Goal: Task Accomplishment & Management: Use online tool/utility

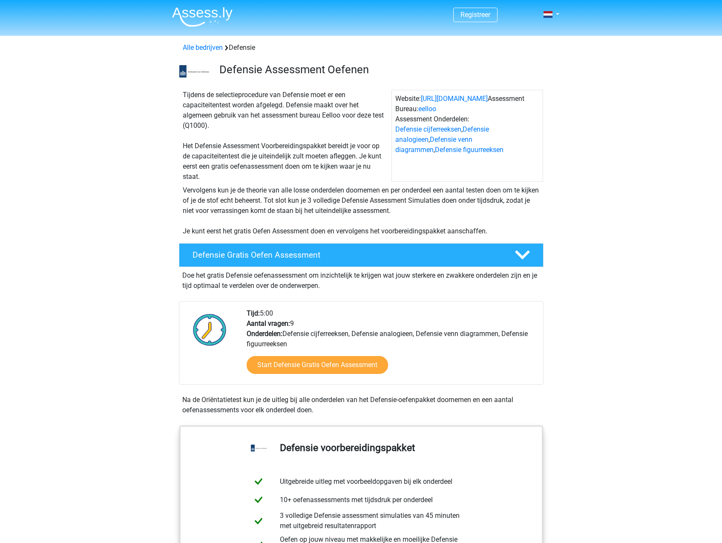
scroll to position [597, 0]
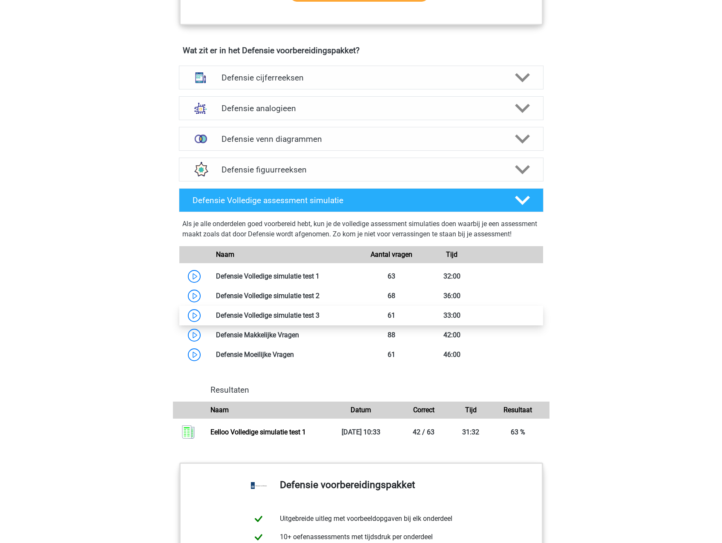
click at [320, 320] on link at bounding box center [320, 316] width 0 height 8
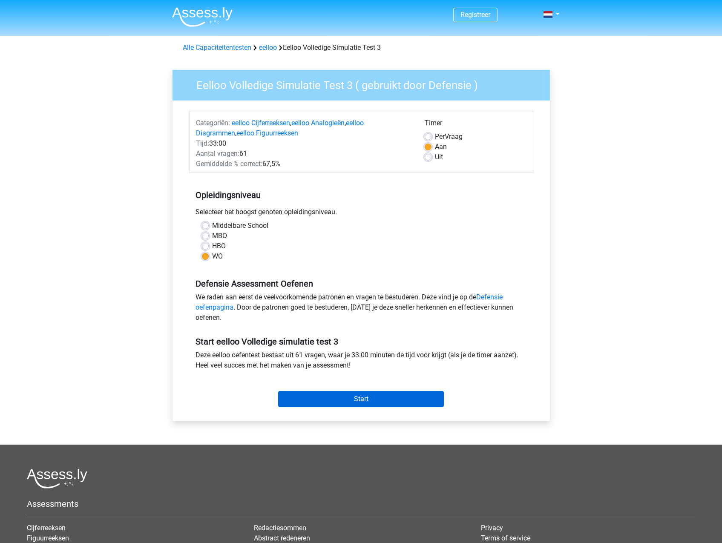
click at [379, 405] on input "Start" at bounding box center [361, 399] width 166 height 16
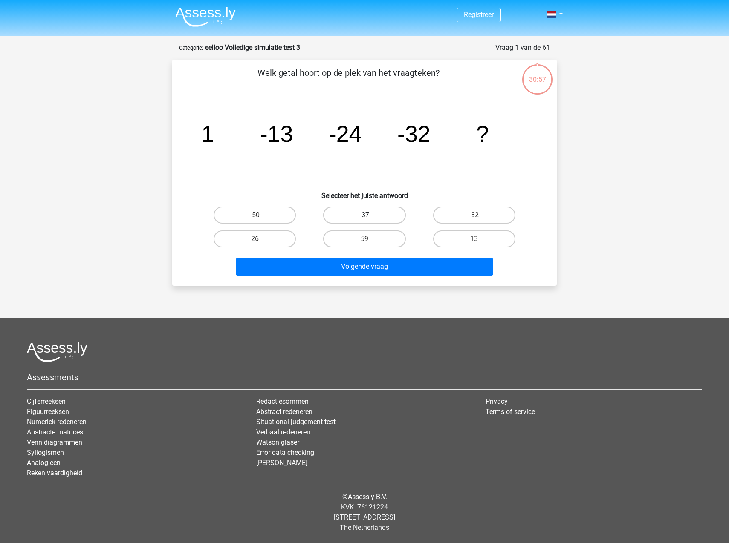
click at [383, 218] on label "-37" at bounding box center [364, 215] width 82 height 17
click at [370, 218] on input "-37" at bounding box center [367, 218] width 6 height 6
radio input "true"
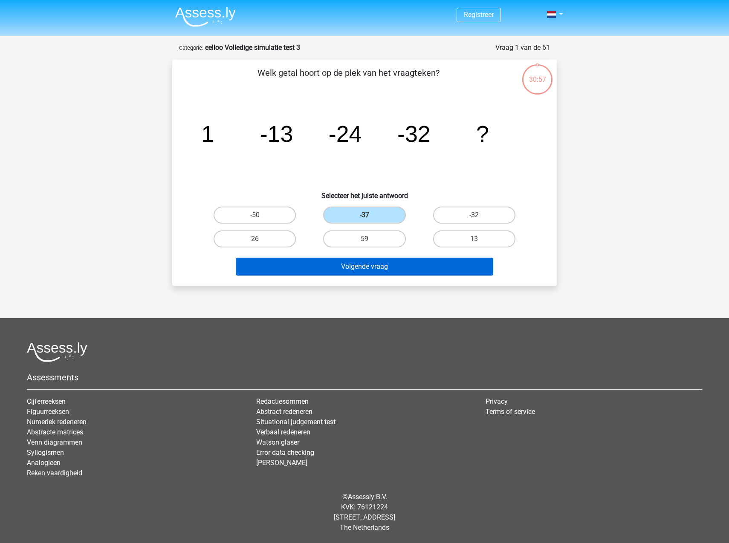
drag, startPoint x: 378, startPoint y: 282, endPoint x: 376, endPoint y: 267, distance: 15.5
click at [378, 280] on div "Welk getal hoort op de plek van het vraagteken? image/svg+xml 1 -13 -24 -32 ? S…" at bounding box center [364, 173] width 384 height 226
click at [378, 264] on button "Volgende vraag" at bounding box center [365, 267] width 258 height 18
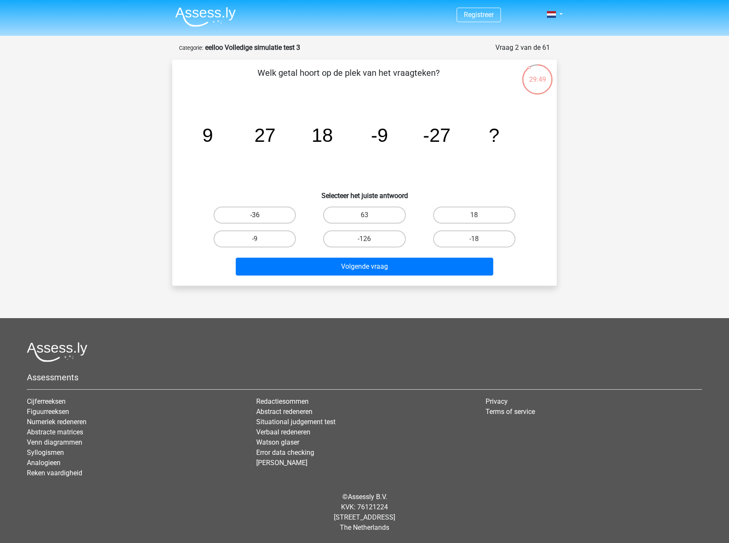
click at [257, 211] on label "-36" at bounding box center [254, 215] width 82 height 17
click at [257, 215] on input "-36" at bounding box center [258, 218] width 6 height 6
radio input "true"
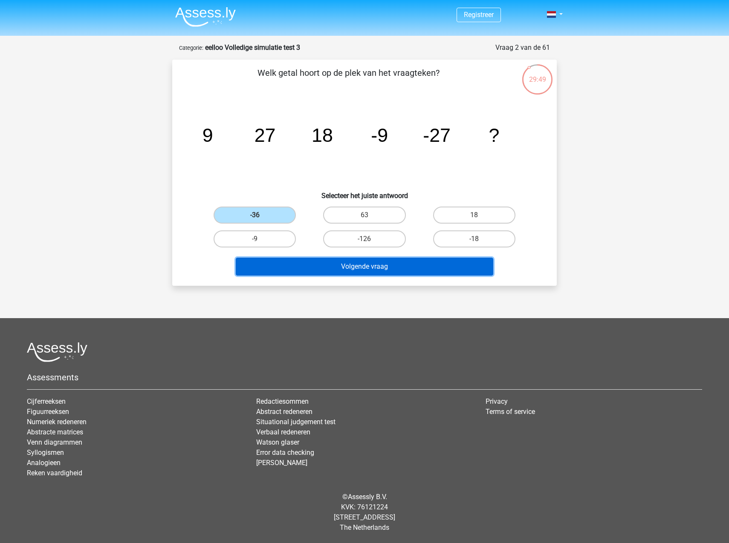
click at [346, 265] on button "Volgende vraag" at bounding box center [365, 267] width 258 height 18
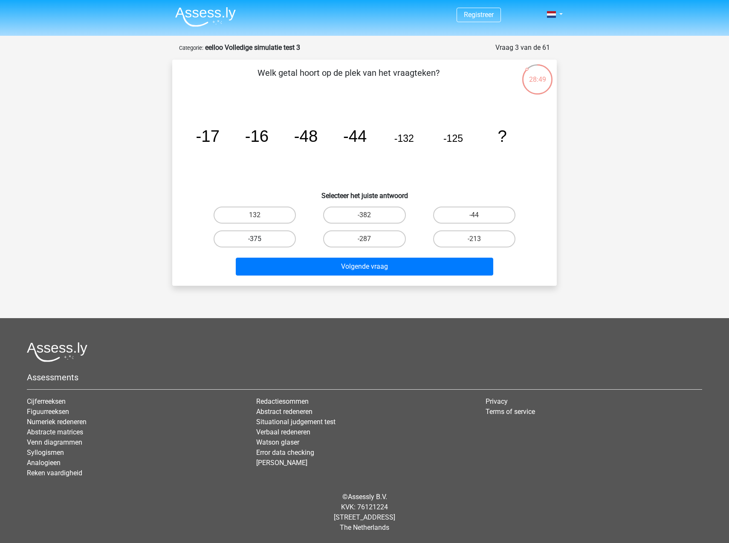
click at [253, 237] on label "-375" at bounding box center [254, 239] width 82 height 17
click at [255, 239] on input "-375" at bounding box center [258, 242] width 6 height 6
radio input "true"
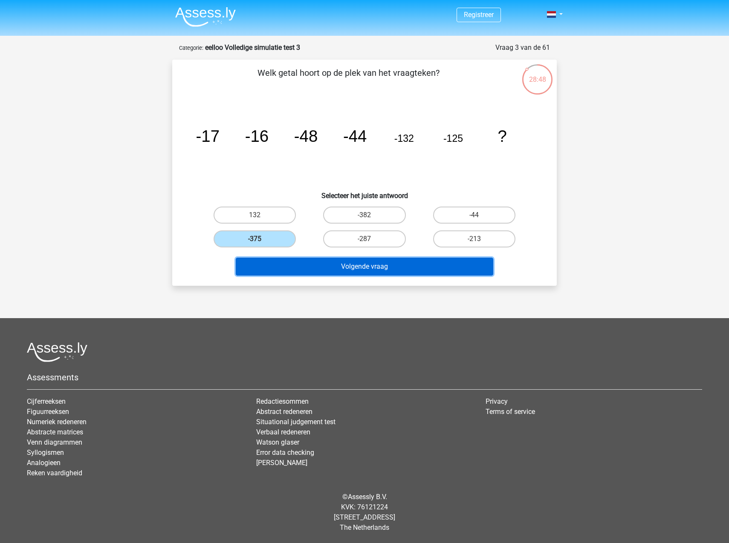
click at [284, 261] on button "Volgende vraag" at bounding box center [365, 267] width 258 height 18
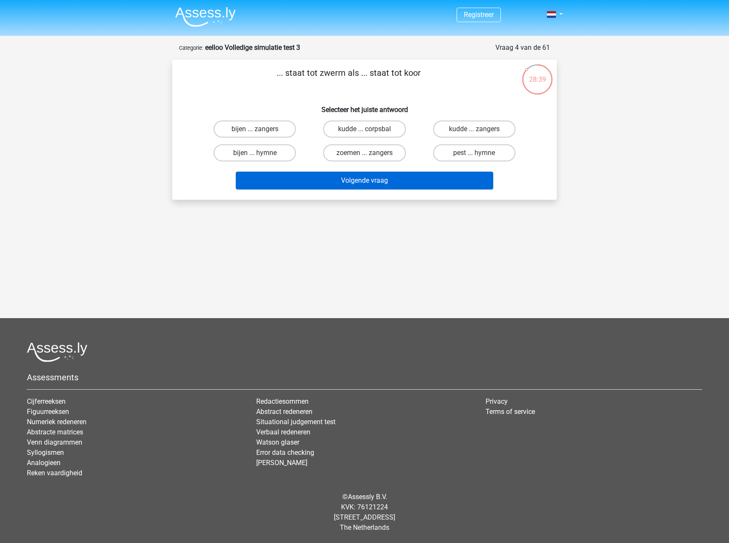
drag, startPoint x: 248, startPoint y: 130, endPoint x: 322, endPoint y: 187, distance: 93.8
click at [267, 143] on div "bijen ... zangers kudde ... corpsbal kudde ... zangers bijen ... hymne zoemen .…" at bounding box center [364, 141] width 329 height 48
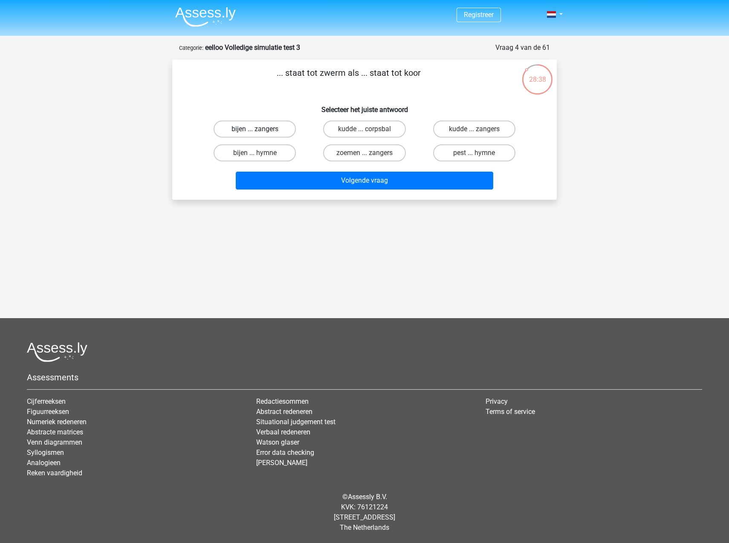
click at [265, 131] on label "bijen ... zangers" at bounding box center [254, 129] width 82 height 17
click at [260, 131] on input "bijen ... zangers" at bounding box center [258, 132] width 6 height 6
radio input "true"
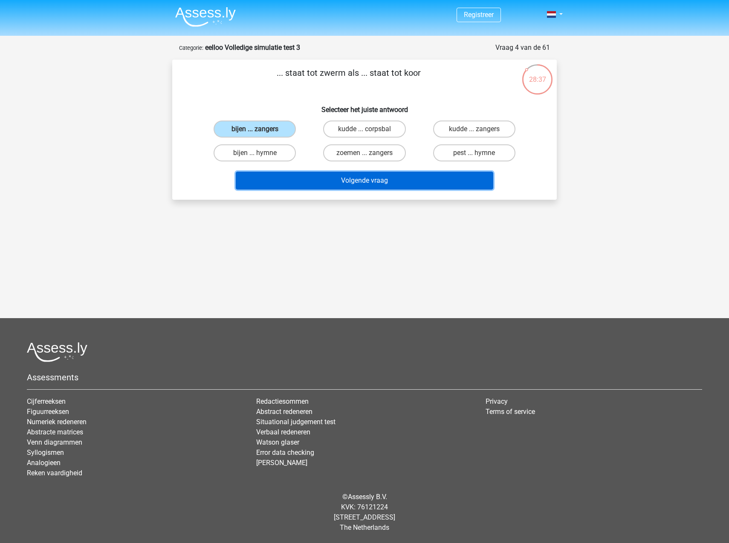
click at [325, 175] on button "Volgende vraag" at bounding box center [365, 181] width 258 height 18
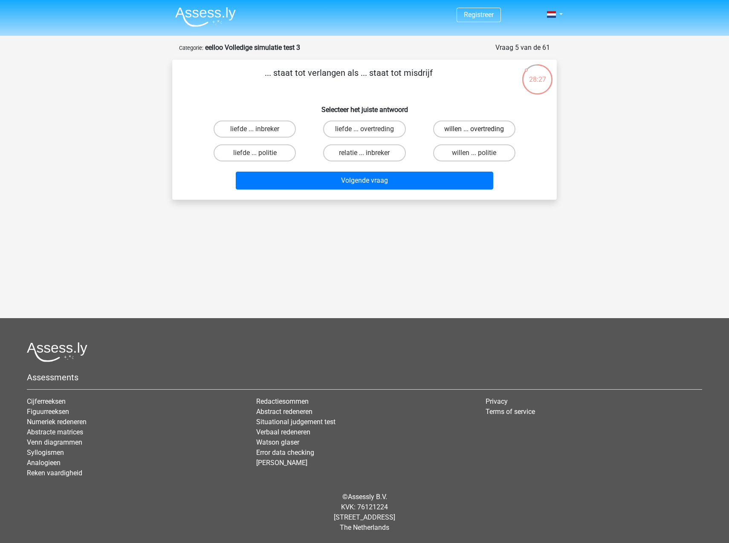
click at [466, 134] on label "willen ... overtreding" at bounding box center [474, 129] width 82 height 17
click at [474, 134] on input "willen ... overtreding" at bounding box center [477, 132] width 6 height 6
radio input "true"
click at [419, 192] on div "Volgende vraag" at bounding box center [364, 182] width 329 height 21
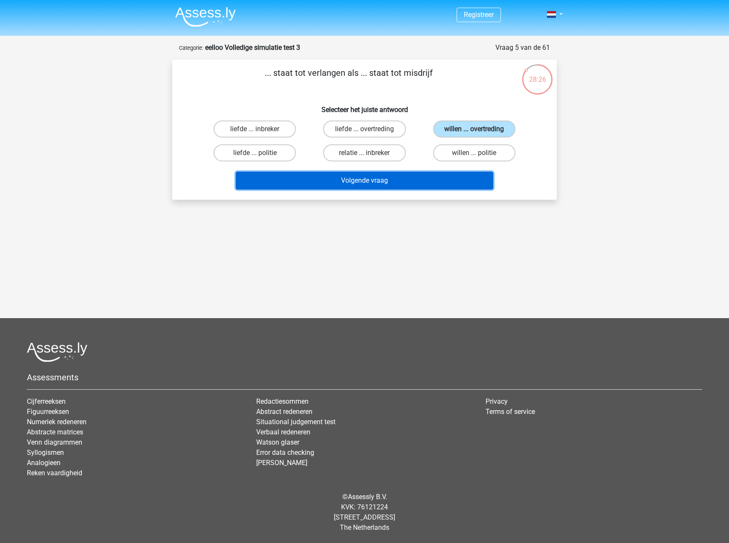
click at [419, 189] on button "Volgende vraag" at bounding box center [365, 181] width 258 height 18
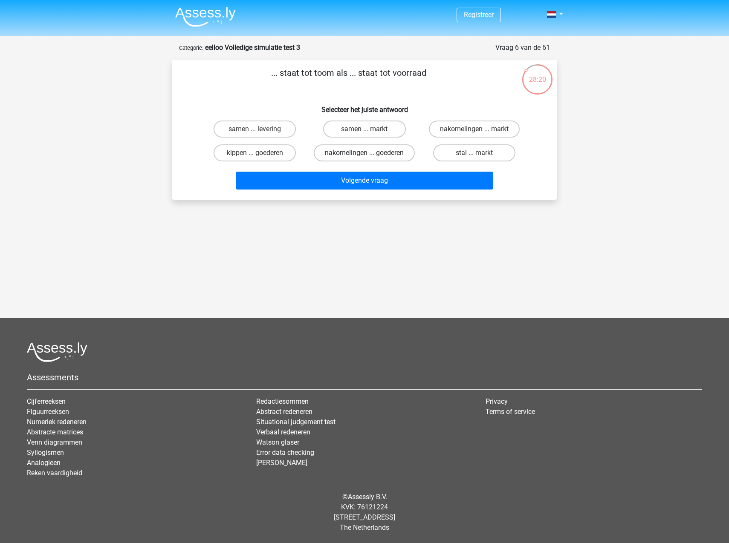
click at [375, 155] on label "nakomelingen ... goederen" at bounding box center [364, 152] width 101 height 17
click at [370, 155] on input "nakomelingen ... goederen" at bounding box center [367, 156] width 6 height 6
radio input "true"
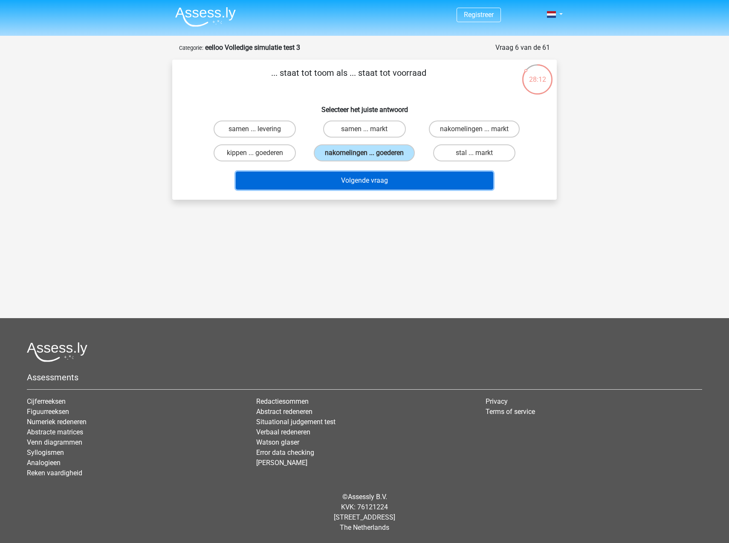
click at [364, 184] on button "Volgende vraag" at bounding box center [365, 181] width 258 height 18
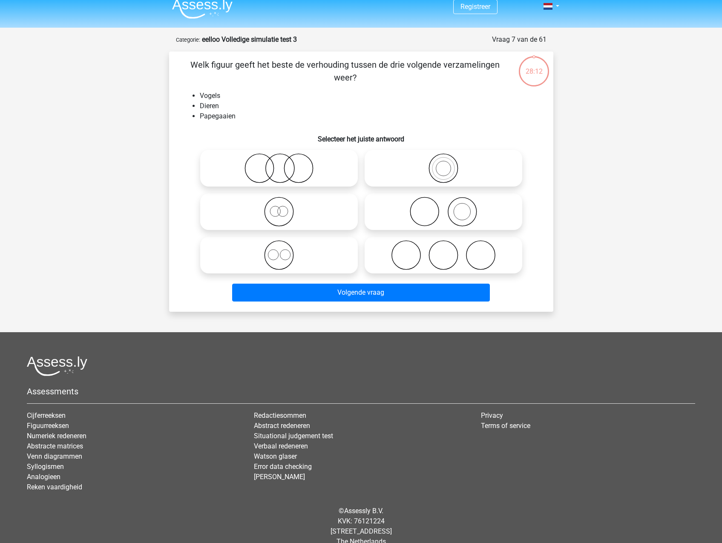
scroll to position [22, 0]
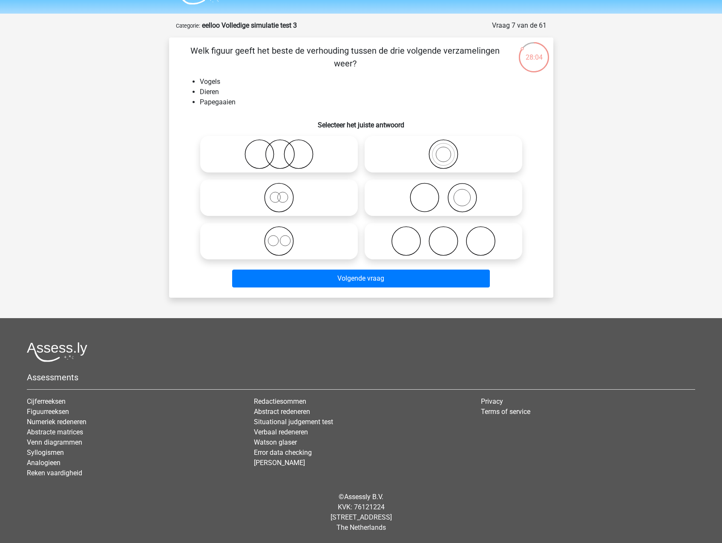
click at [452, 150] on icon at bounding box center [443, 154] width 151 height 30
click at [449, 150] on input "radio" at bounding box center [447, 147] width 6 height 6
radio input "true"
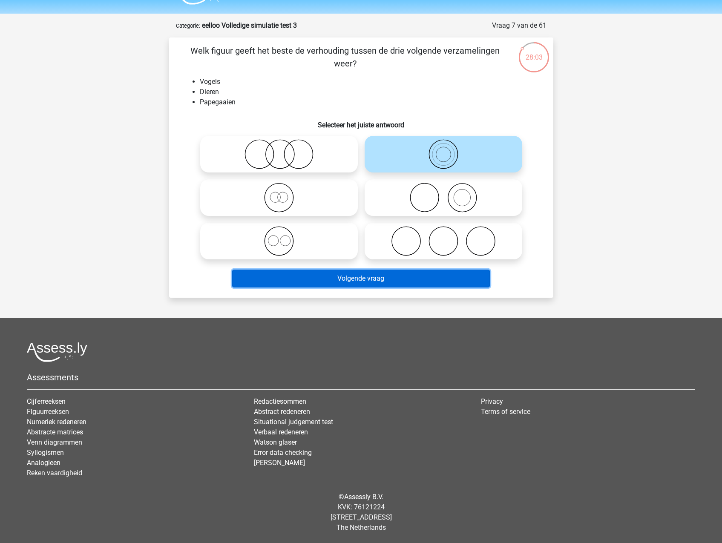
click at [413, 279] on button "Volgende vraag" at bounding box center [361, 279] width 258 height 18
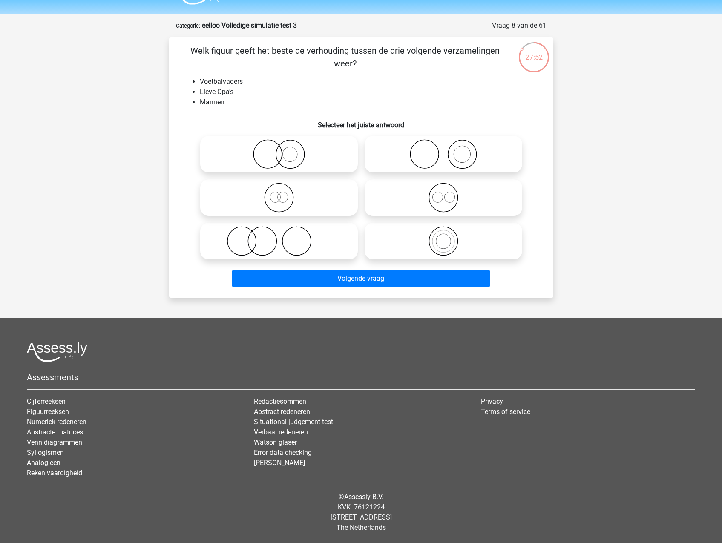
click at [277, 202] on icon at bounding box center [279, 198] width 151 height 30
click at [279, 193] on input "radio" at bounding box center [282, 191] width 6 height 6
radio input "true"
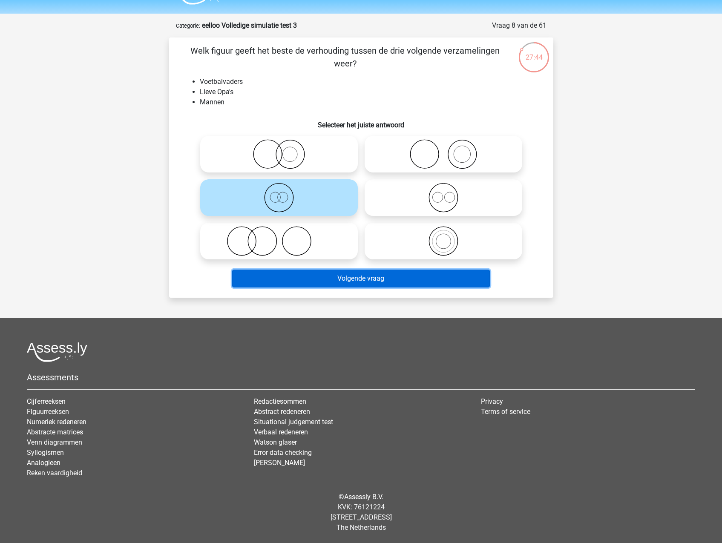
click at [357, 283] on button "Volgende vraag" at bounding box center [361, 279] width 258 height 18
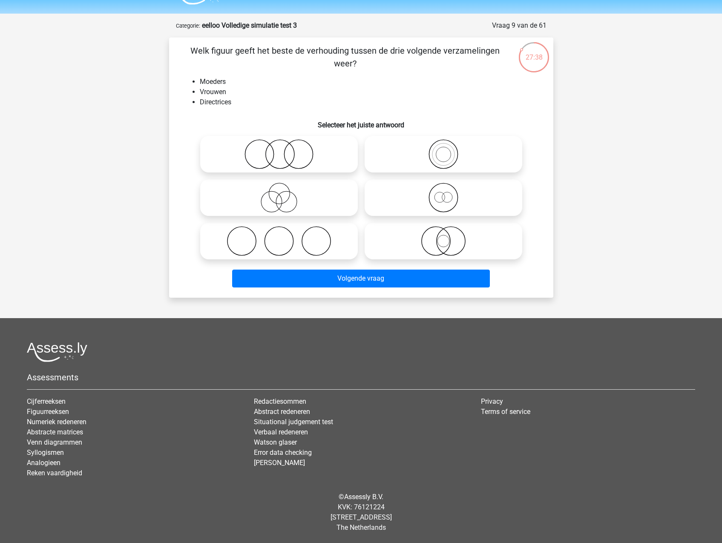
drag, startPoint x: 470, startPoint y: 197, endPoint x: 470, endPoint y: 204, distance: 6.4
click at [470, 197] on icon at bounding box center [443, 198] width 151 height 30
click at [449, 193] on input "radio" at bounding box center [447, 191] width 6 height 6
radio input "true"
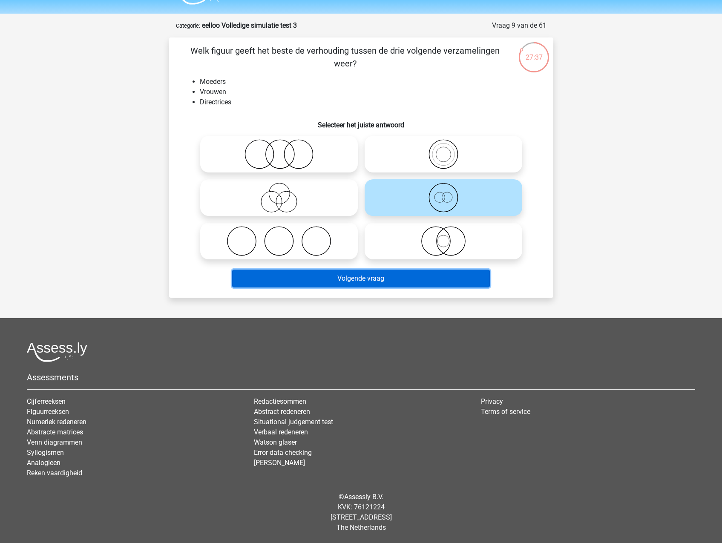
click at [385, 271] on button "Volgende vraag" at bounding box center [361, 279] width 258 height 18
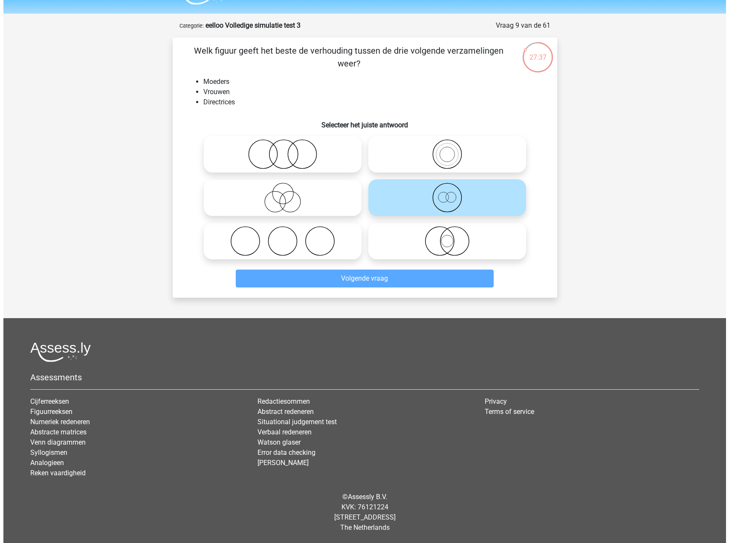
scroll to position [0, 0]
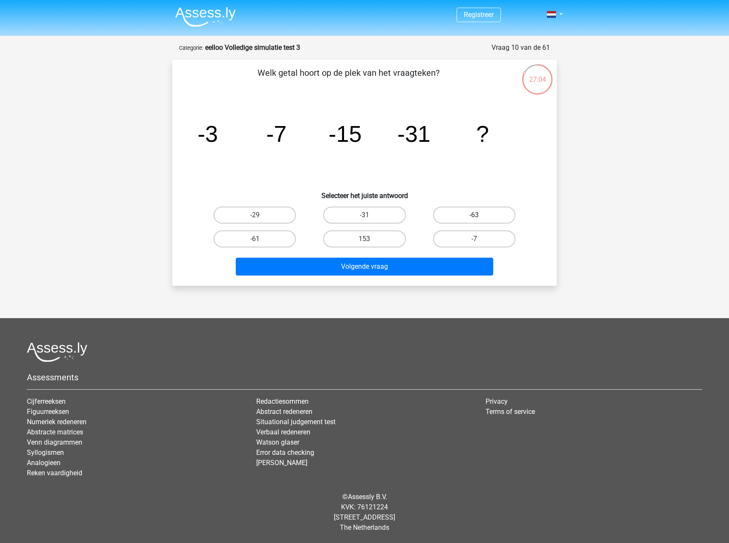
click at [480, 221] on label "-63" at bounding box center [474, 215] width 82 height 17
click at [479, 221] on input "-63" at bounding box center [477, 218] width 6 height 6
radio input "true"
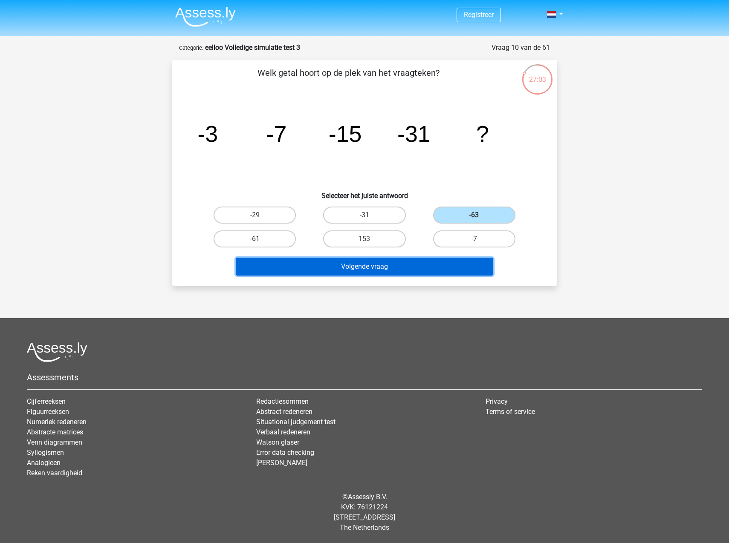
click at [462, 262] on button "Volgende vraag" at bounding box center [365, 267] width 258 height 18
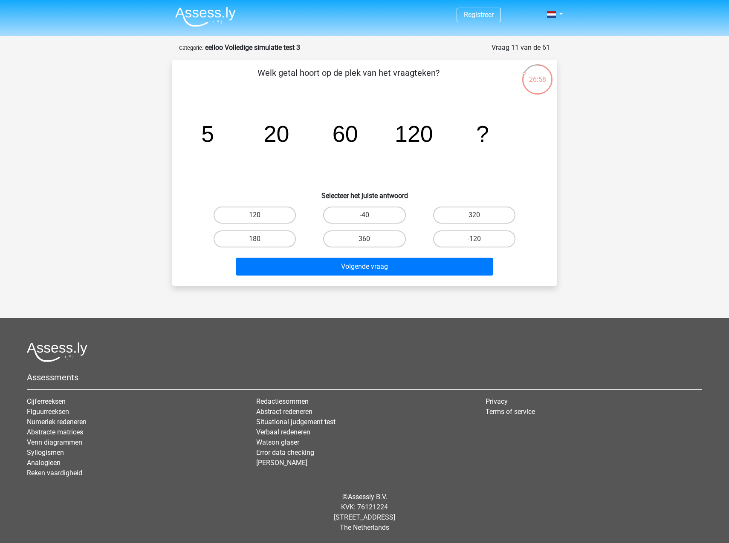
click at [237, 219] on label "120" at bounding box center [254, 215] width 82 height 17
click at [255, 219] on input "120" at bounding box center [258, 218] width 6 height 6
radio input "true"
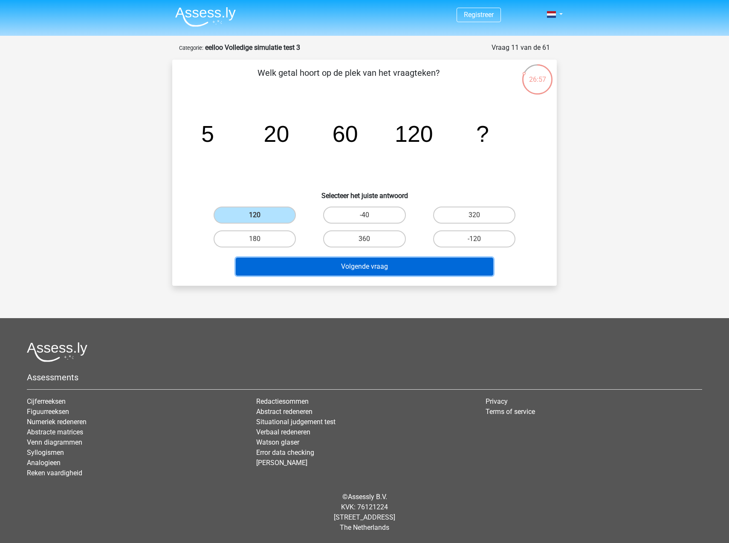
click at [329, 271] on button "Volgende vraag" at bounding box center [365, 267] width 258 height 18
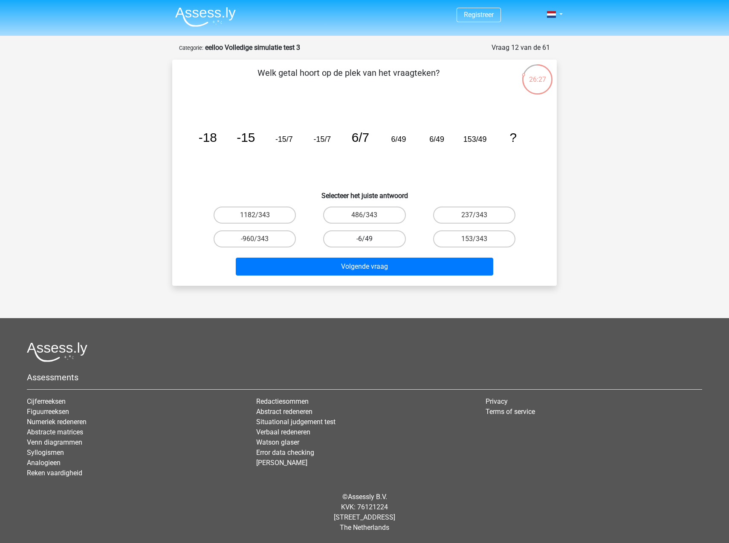
click at [373, 242] on label "-6/49" at bounding box center [364, 239] width 82 height 17
click at [370, 242] on input "-6/49" at bounding box center [367, 242] width 6 height 6
radio input "true"
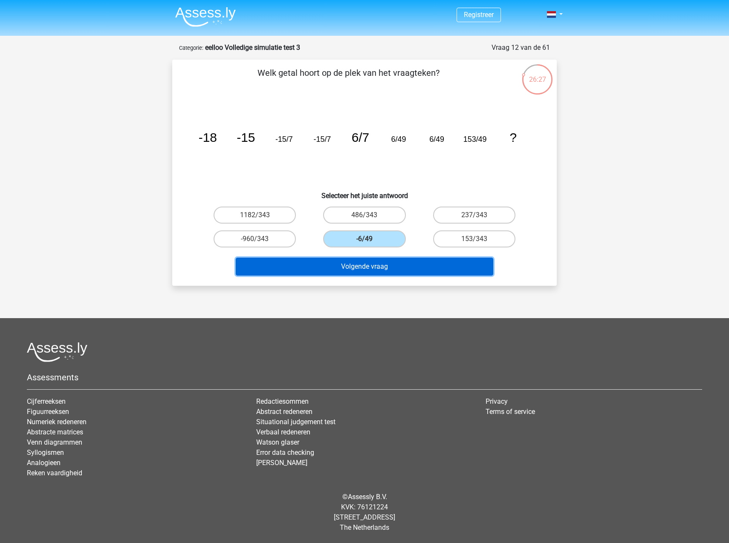
click at [404, 273] on button "Volgende vraag" at bounding box center [365, 267] width 258 height 18
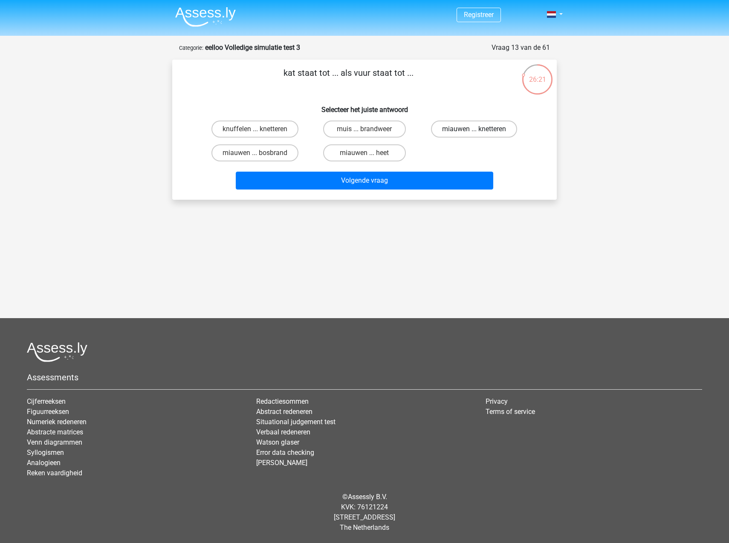
click at [466, 126] on label "miauwen ... knetteren" at bounding box center [474, 129] width 86 height 17
click at [474, 129] on input "miauwen ... knetteren" at bounding box center [477, 132] width 6 height 6
radio input "true"
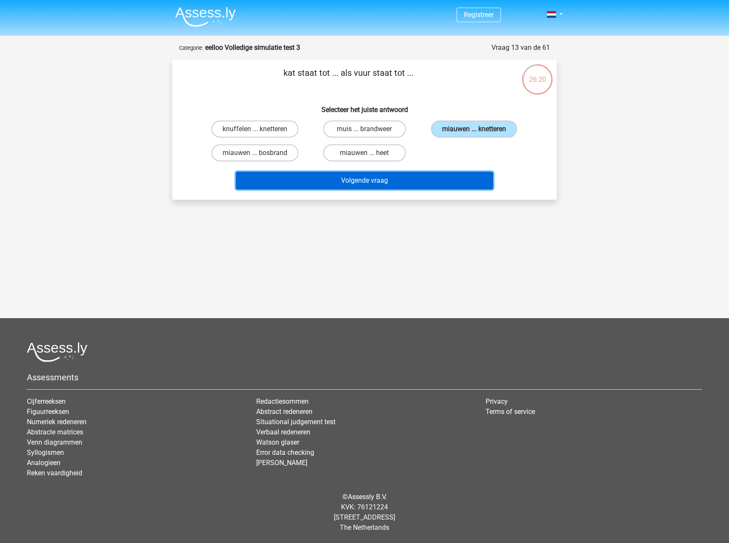
click at [422, 184] on button "Volgende vraag" at bounding box center [365, 181] width 258 height 18
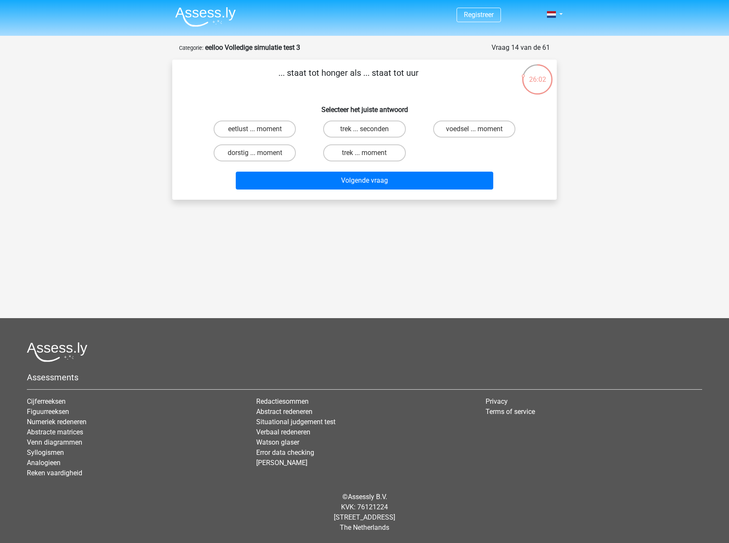
drag, startPoint x: 272, startPoint y: 130, endPoint x: 268, endPoint y: 99, distance: 31.3
click at [255, 95] on div "... staat tot honger als ... staat tot uur Selecteer het juiste antwoord eetlus…" at bounding box center [365, 129] width 378 height 127
click at [244, 127] on label "eetlust ... moment" at bounding box center [254, 129] width 82 height 17
click at [255, 129] on input "eetlust ... moment" at bounding box center [258, 132] width 6 height 6
radio input "true"
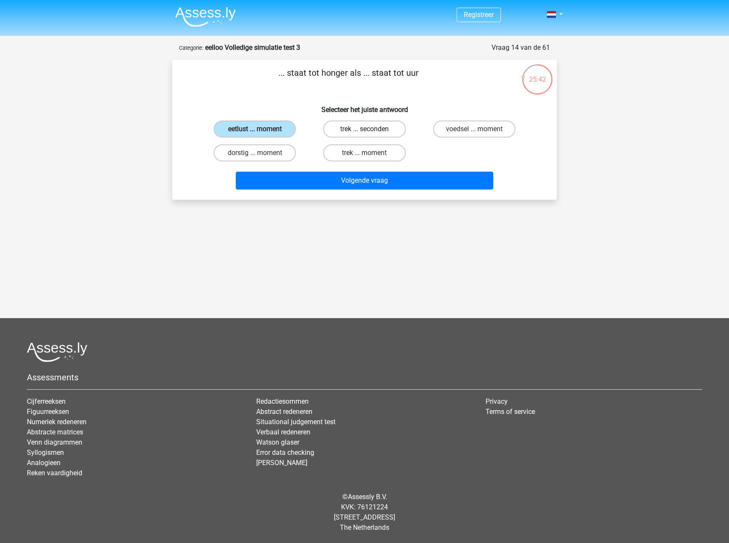
click at [370, 128] on label "trek ... seconden" at bounding box center [364, 129] width 82 height 17
click at [370, 129] on input "trek ... seconden" at bounding box center [367, 132] width 6 height 6
radio input "true"
click at [378, 170] on div "Volgende vraag" at bounding box center [364, 179] width 357 height 28
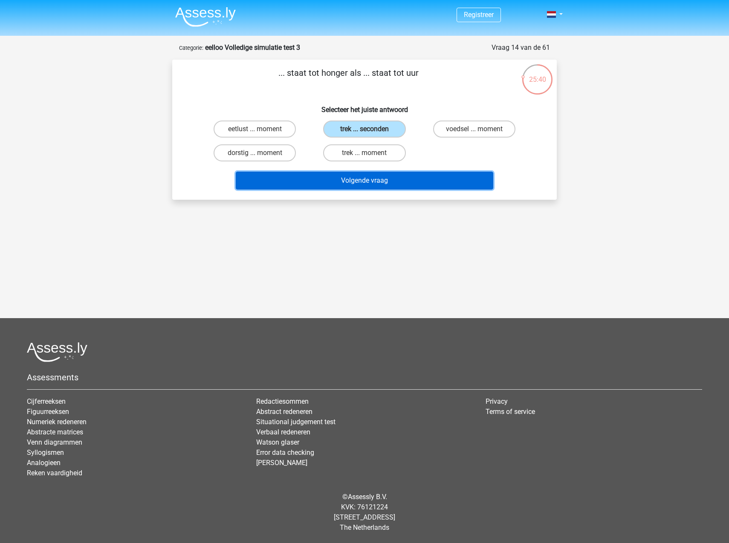
click at [390, 180] on button "Volgende vraag" at bounding box center [365, 181] width 258 height 18
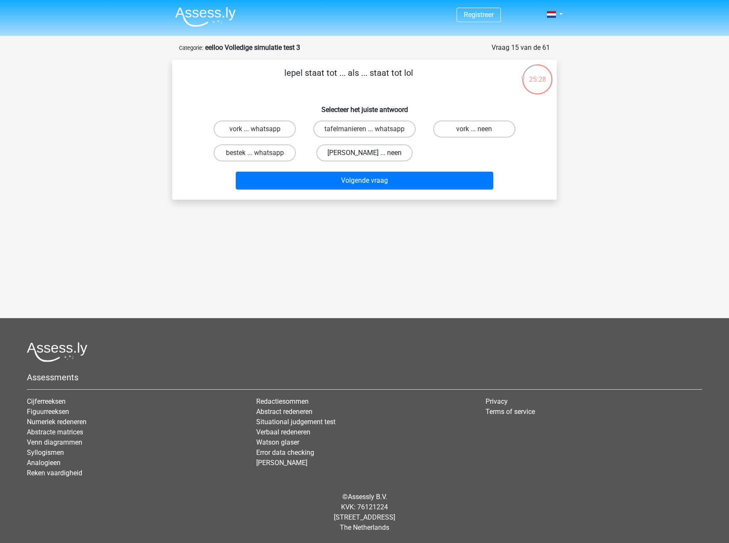
click at [356, 156] on label "anna ... neen" at bounding box center [364, 152] width 96 height 17
click at [364, 156] on input "anna ... neen" at bounding box center [367, 156] width 6 height 6
radio input "true"
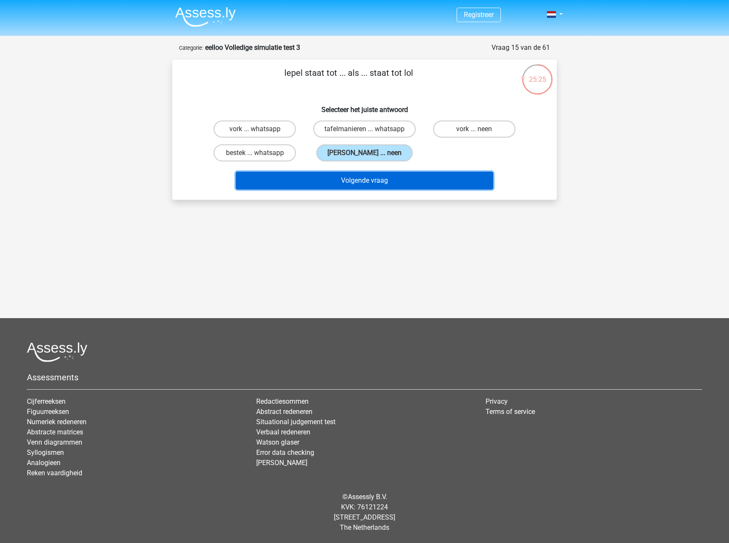
click at [371, 184] on button "Volgende vraag" at bounding box center [365, 181] width 258 height 18
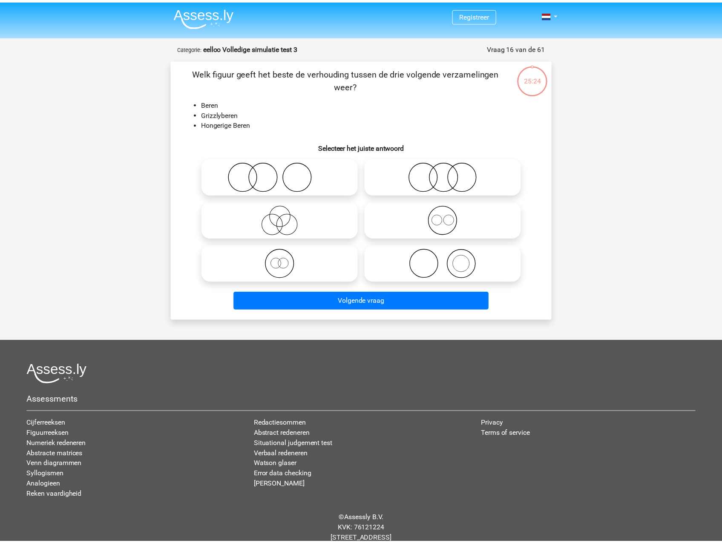
scroll to position [22, 0]
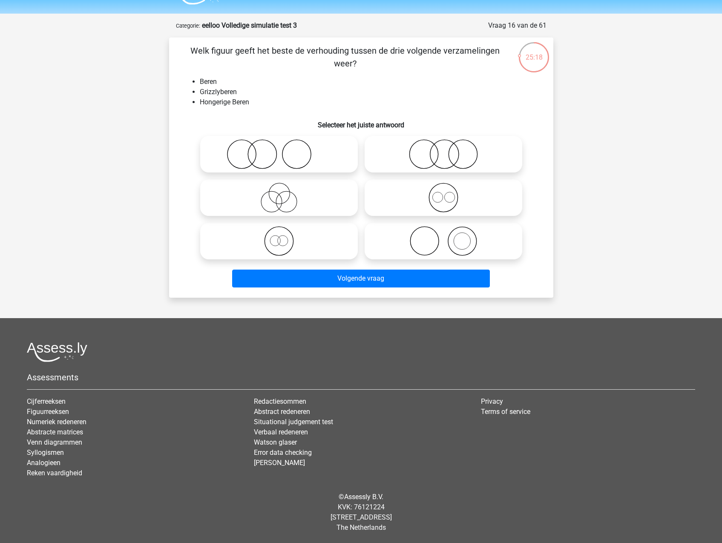
click at [259, 239] on icon at bounding box center [279, 241] width 151 height 30
click at [279, 237] on input "radio" at bounding box center [282, 234] width 6 height 6
radio input "true"
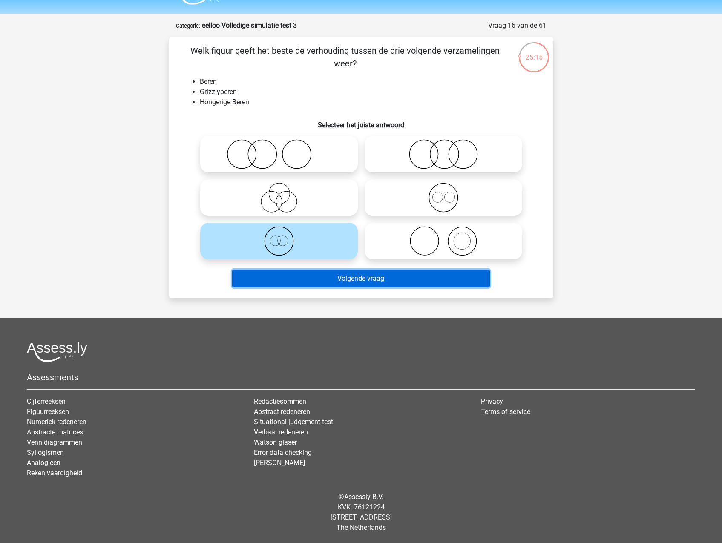
click at [327, 288] on button "Volgende vraag" at bounding box center [361, 279] width 258 height 18
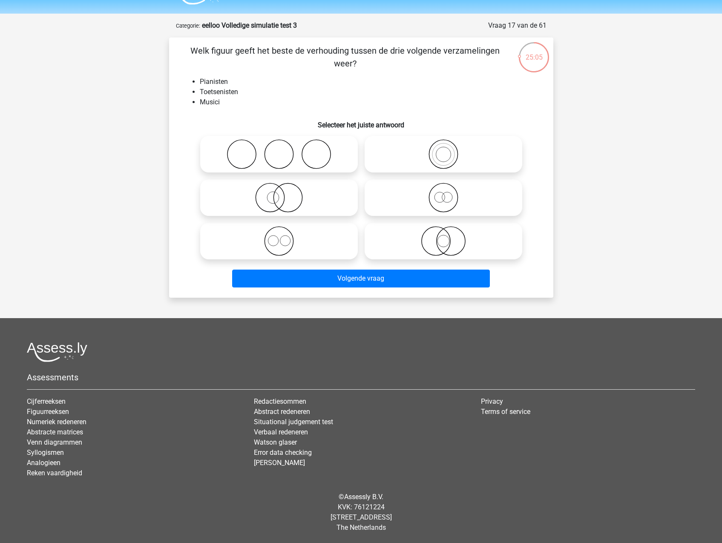
click at [428, 150] on icon at bounding box center [443, 154] width 151 height 30
click at [444, 150] on input "radio" at bounding box center [447, 147] width 6 height 6
radio input "true"
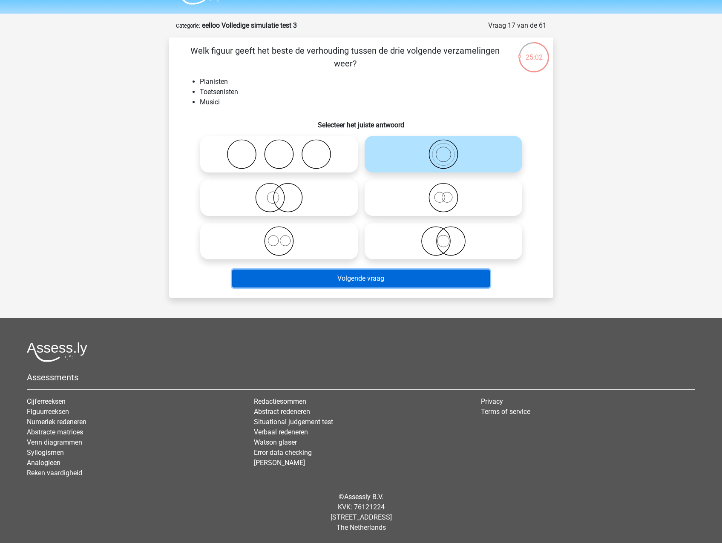
click at [380, 282] on button "Volgende vraag" at bounding box center [361, 279] width 258 height 18
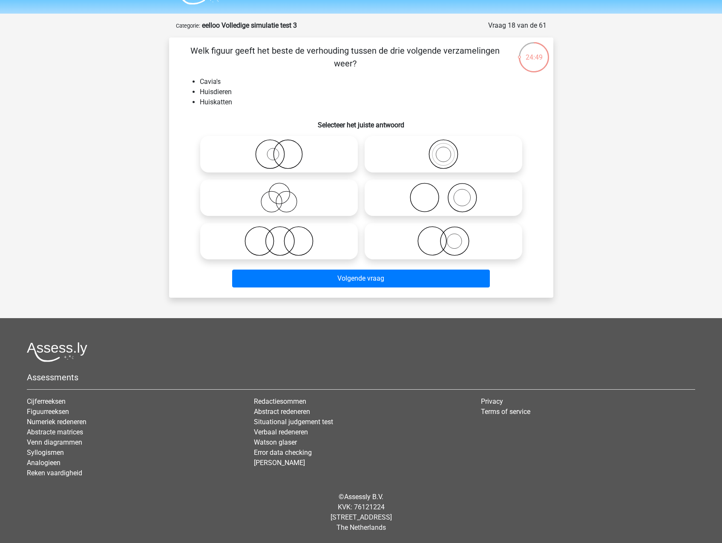
click at [447, 245] on icon at bounding box center [443, 241] width 151 height 30
click at [447, 237] on input "radio" at bounding box center [447, 234] width 6 height 6
radio input "true"
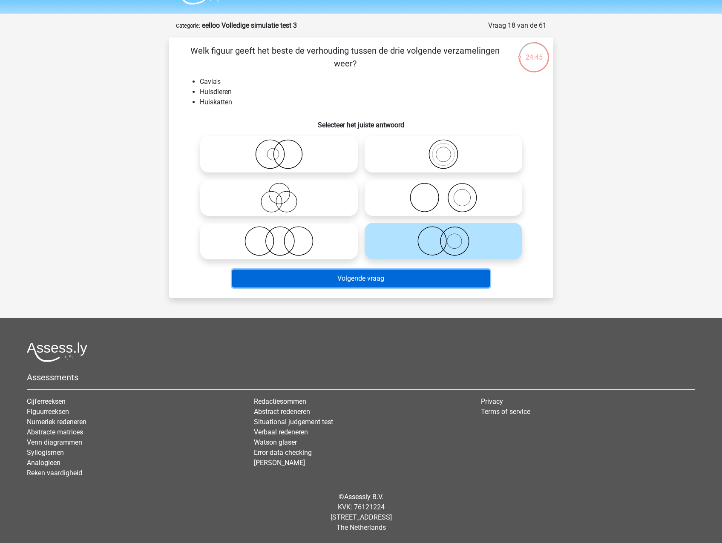
click at [413, 282] on button "Volgende vraag" at bounding box center [361, 279] width 258 height 18
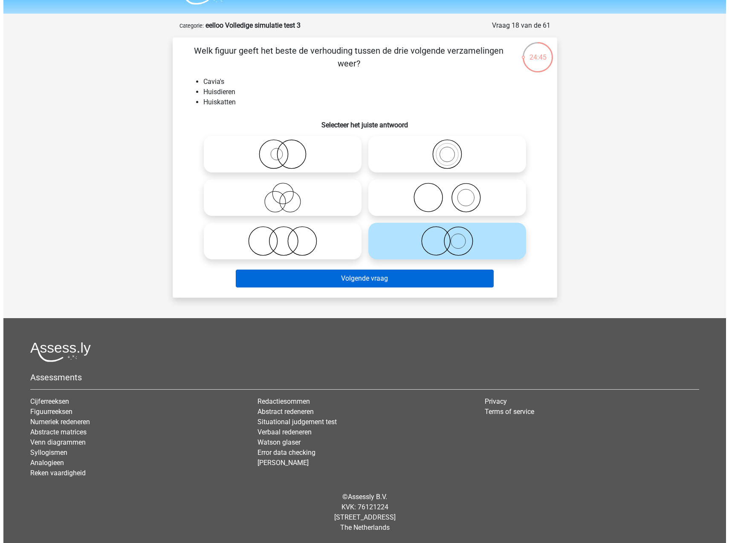
scroll to position [0, 0]
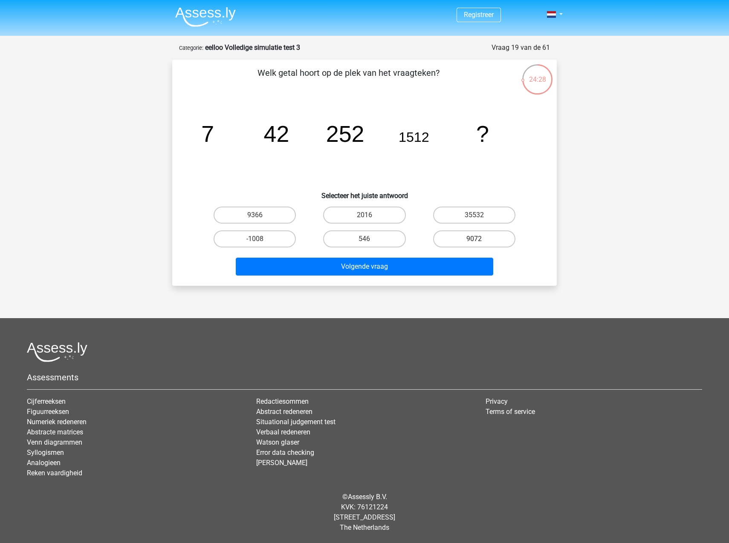
click at [470, 236] on label "9072" at bounding box center [474, 239] width 82 height 17
click at [474, 239] on input "9072" at bounding box center [477, 242] width 6 height 6
radio input "true"
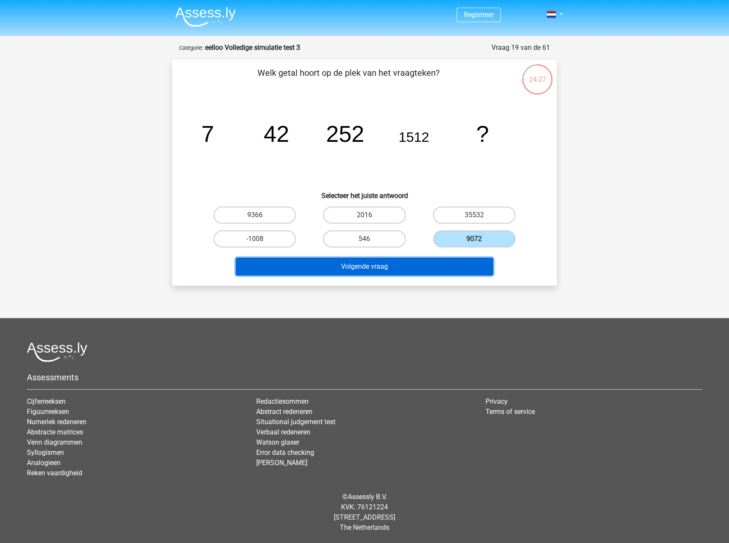
click at [462, 270] on button "Volgende vraag" at bounding box center [365, 267] width 258 height 18
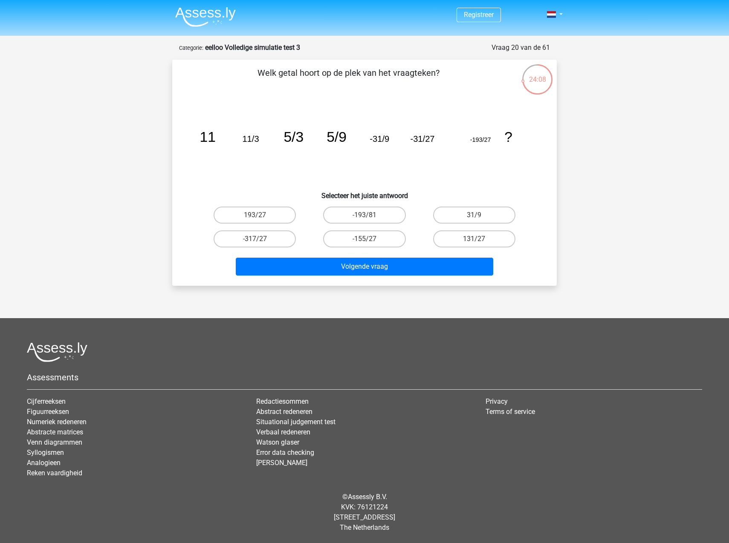
click at [257, 239] on input "-317/27" at bounding box center [258, 242] width 6 height 6
radio input "true"
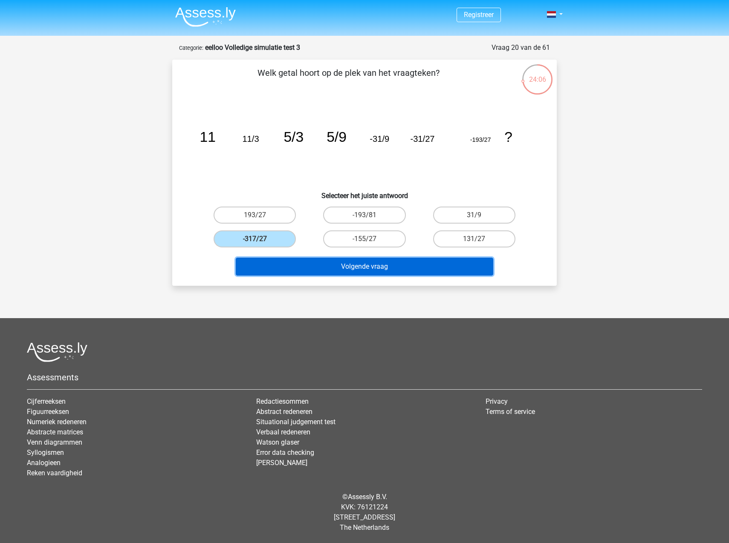
click at [297, 262] on button "Volgende vraag" at bounding box center [365, 267] width 258 height 18
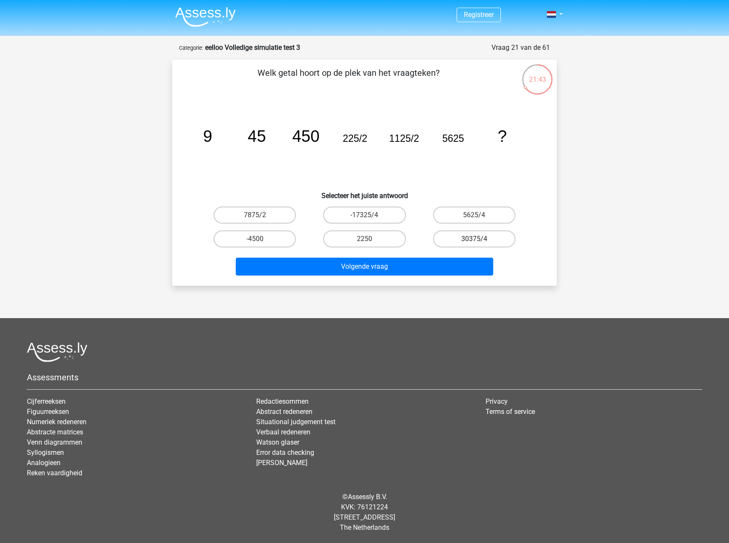
drag, startPoint x: 489, startPoint y: 212, endPoint x: 484, endPoint y: 239, distance: 28.1
click at [489, 212] on label "5625/4" at bounding box center [474, 215] width 82 height 17
click at [479, 215] on input "5625/4" at bounding box center [477, 218] width 6 height 6
radio input "true"
click at [433, 257] on div "Volgende vraag" at bounding box center [364, 265] width 357 height 28
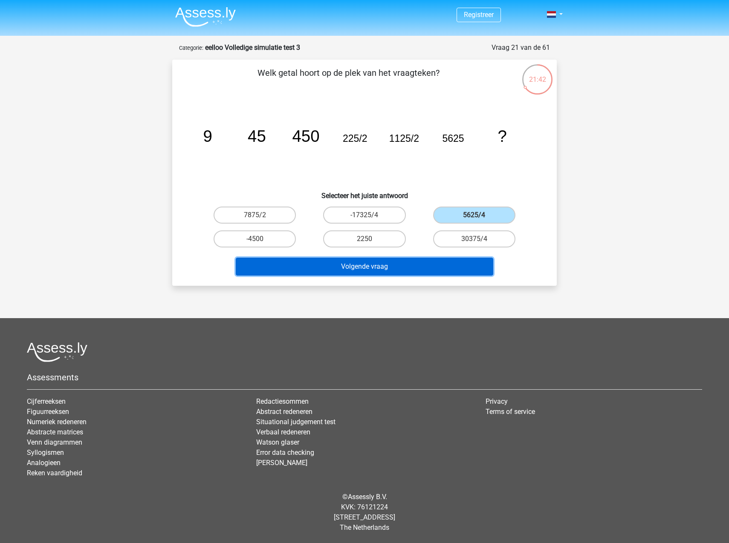
click at [433, 268] on button "Volgende vraag" at bounding box center [365, 267] width 258 height 18
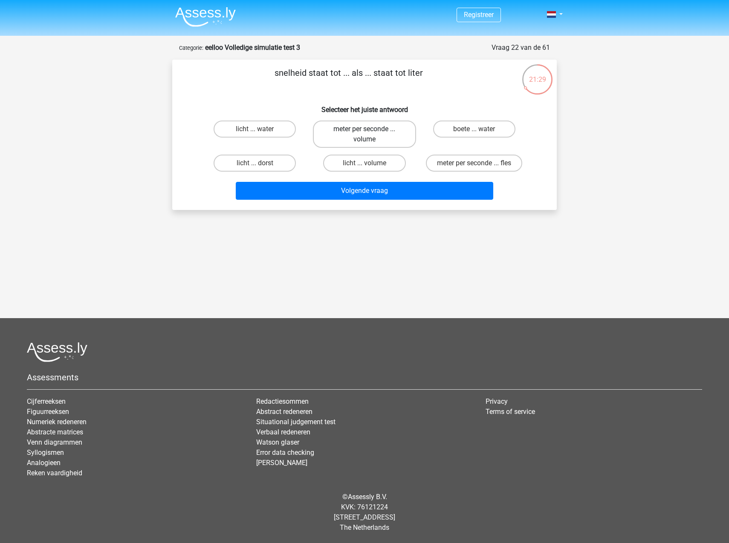
click at [380, 136] on label "meter per seconde ... volume" at bounding box center [364, 134] width 103 height 27
click at [370, 135] on input "meter per seconde ... volume" at bounding box center [367, 132] width 6 height 6
radio input "true"
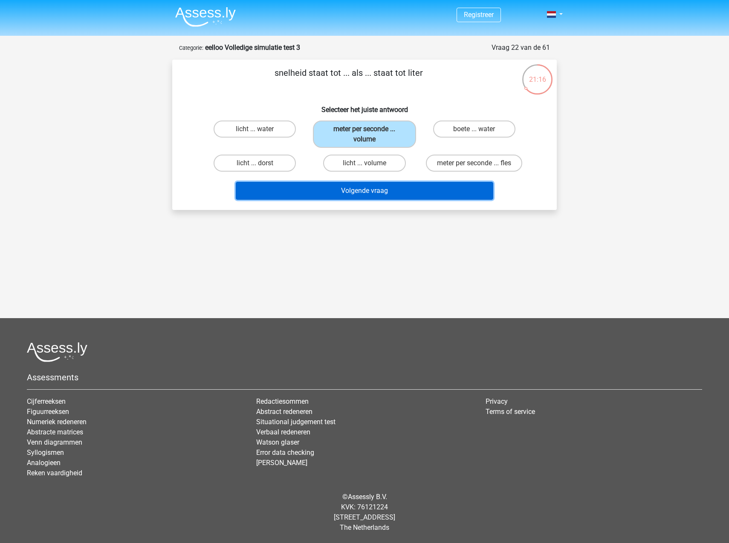
click at [402, 187] on button "Volgende vraag" at bounding box center [365, 191] width 258 height 18
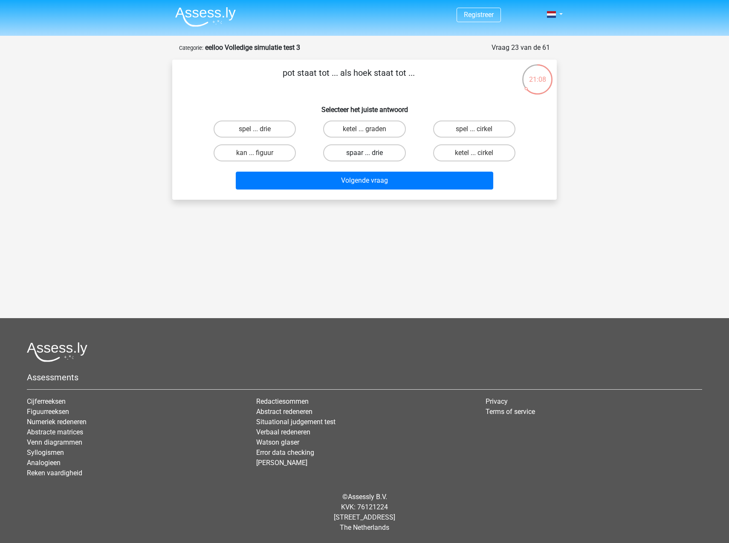
click at [373, 150] on label "spaar ... drie" at bounding box center [364, 152] width 82 height 17
click at [370, 153] on input "spaar ... drie" at bounding box center [367, 156] width 6 height 6
radio input "true"
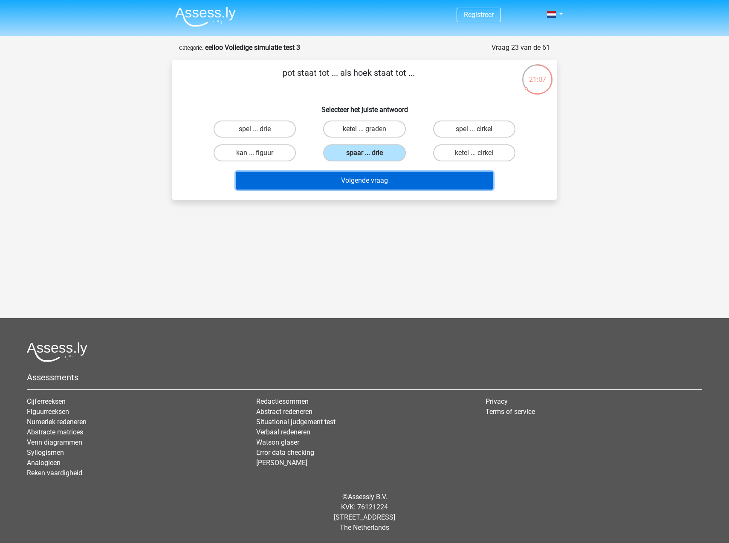
click at [389, 180] on button "Volgende vraag" at bounding box center [365, 181] width 258 height 18
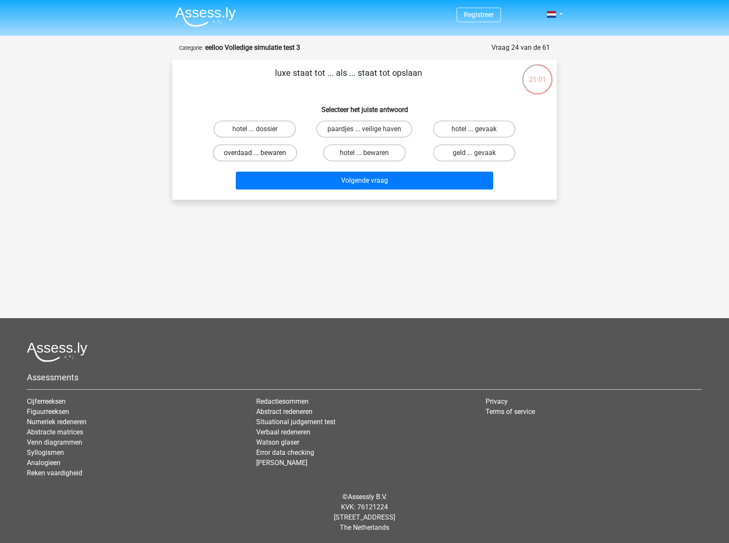
click at [241, 154] on label "overdaad ... bewaren" at bounding box center [255, 152] width 84 height 17
click at [255, 154] on input "overdaad ... bewaren" at bounding box center [258, 156] width 6 height 6
radio input "true"
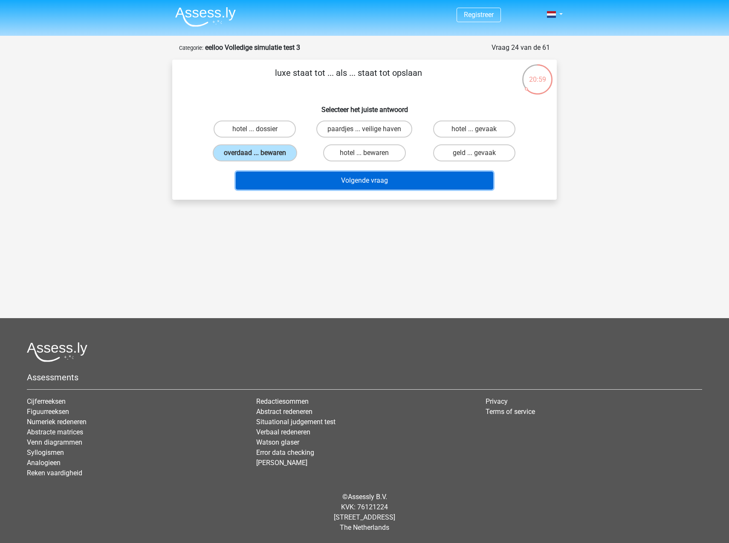
click at [307, 180] on button "Volgende vraag" at bounding box center [365, 181] width 258 height 18
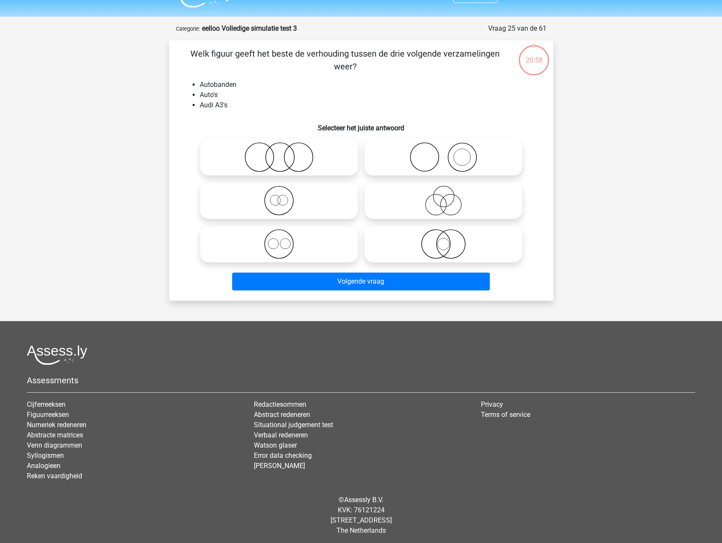
scroll to position [22, 0]
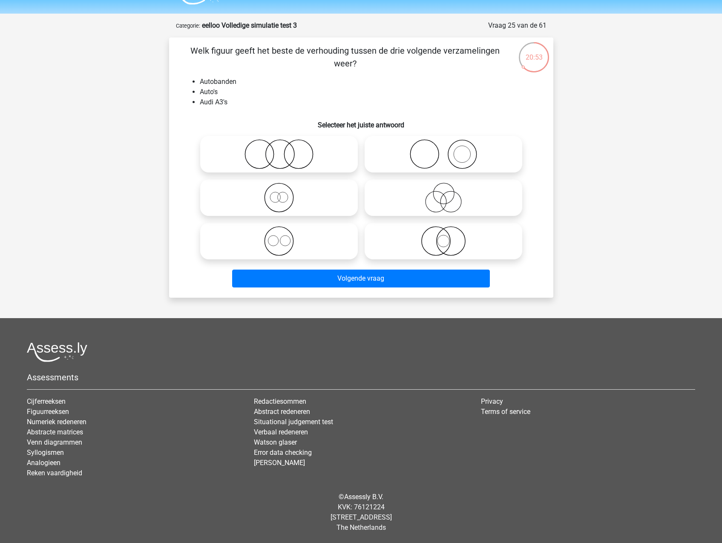
click at [475, 155] on icon at bounding box center [443, 154] width 151 height 30
click at [449, 150] on input "radio" at bounding box center [447, 147] width 6 height 6
radio input "true"
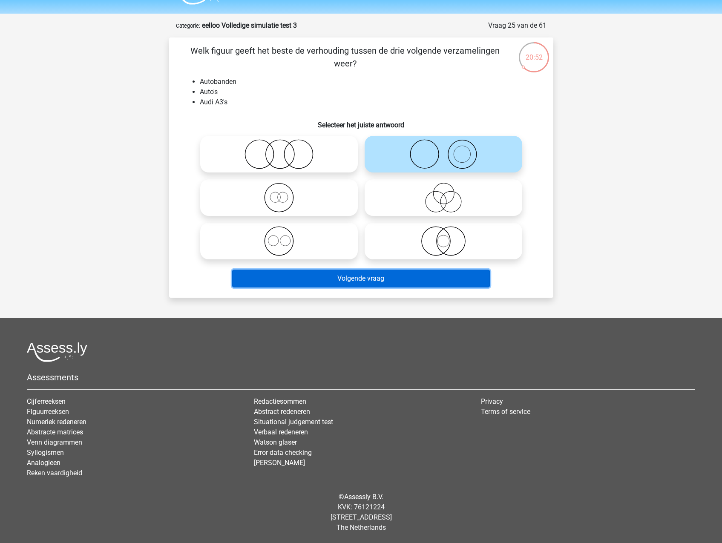
click at [427, 271] on button "Volgende vraag" at bounding box center [361, 279] width 258 height 18
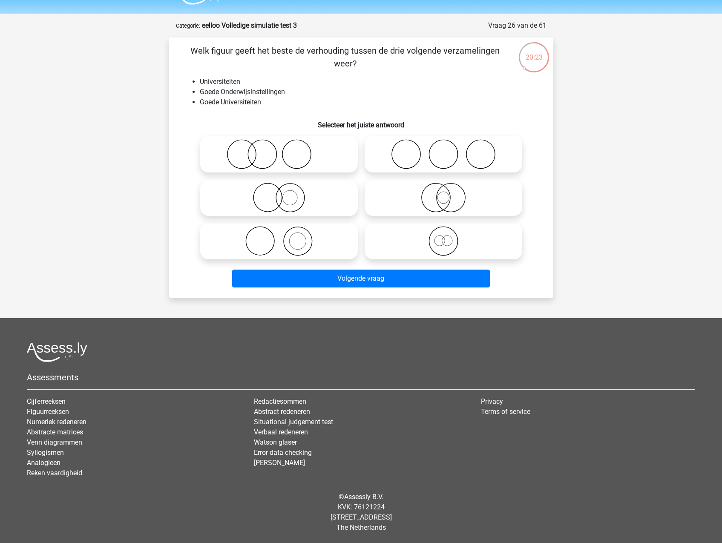
click at [294, 194] on icon at bounding box center [279, 198] width 151 height 30
click at [285, 193] on input "radio" at bounding box center [282, 191] width 6 height 6
radio input "true"
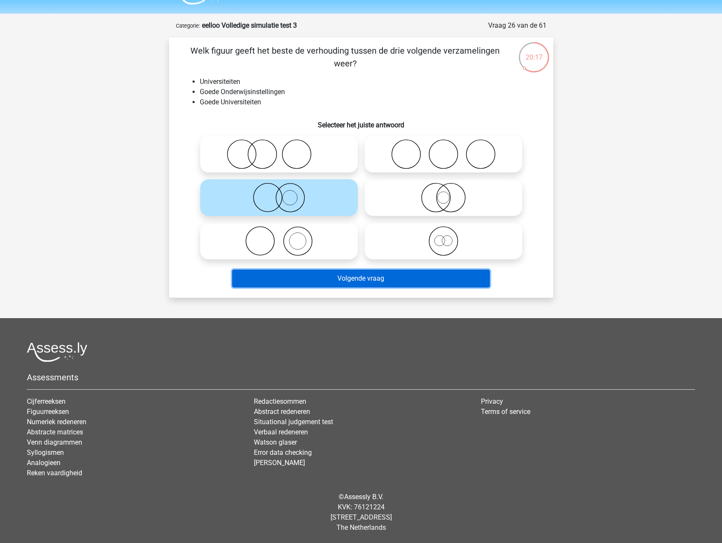
click at [322, 280] on button "Volgende vraag" at bounding box center [361, 279] width 258 height 18
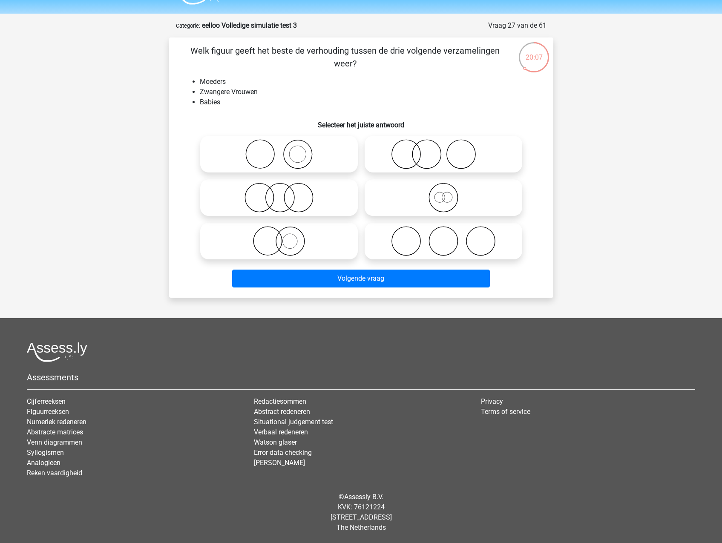
click at [444, 159] on icon at bounding box center [443, 154] width 151 height 30
click at [444, 150] on input "radio" at bounding box center [447, 147] width 6 height 6
radio input "true"
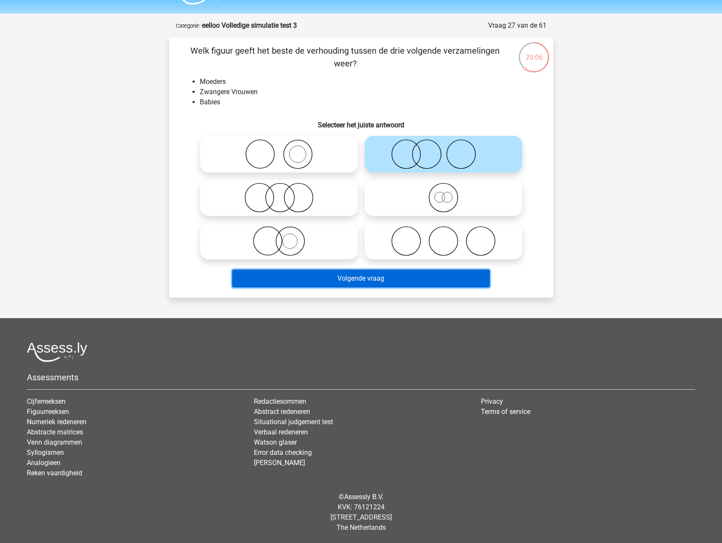
click at [401, 288] on button "Volgende vraag" at bounding box center [361, 279] width 258 height 18
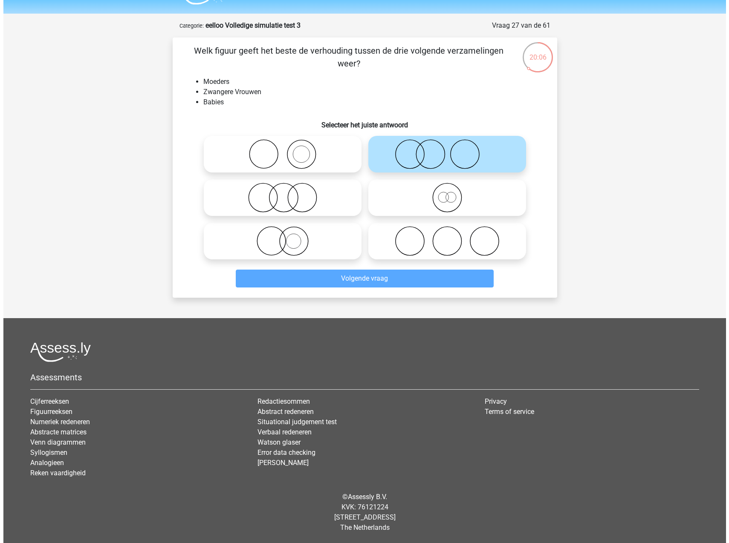
scroll to position [0, 0]
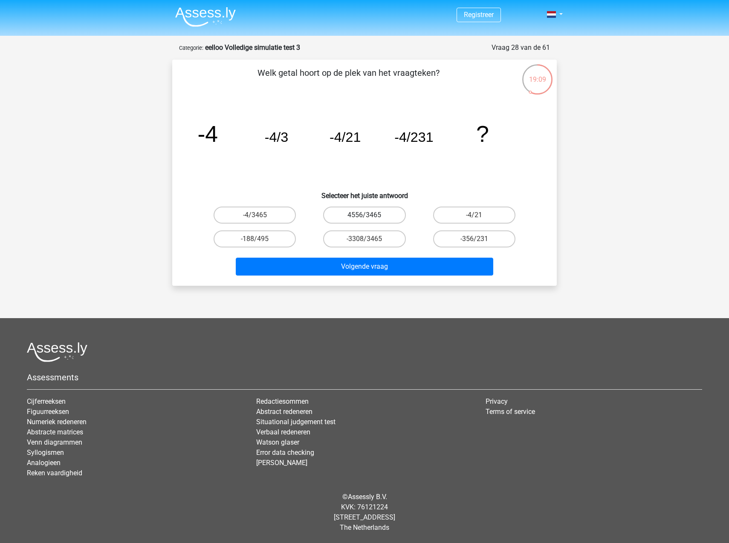
click at [382, 219] on label "4556/3465" at bounding box center [364, 215] width 82 height 17
click at [370, 219] on input "4556/3465" at bounding box center [367, 218] width 6 height 6
radio input "true"
click at [261, 218] on label "-4/3465" at bounding box center [254, 215] width 82 height 17
click at [260, 218] on input "-4/3465" at bounding box center [258, 218] width 6 height 6
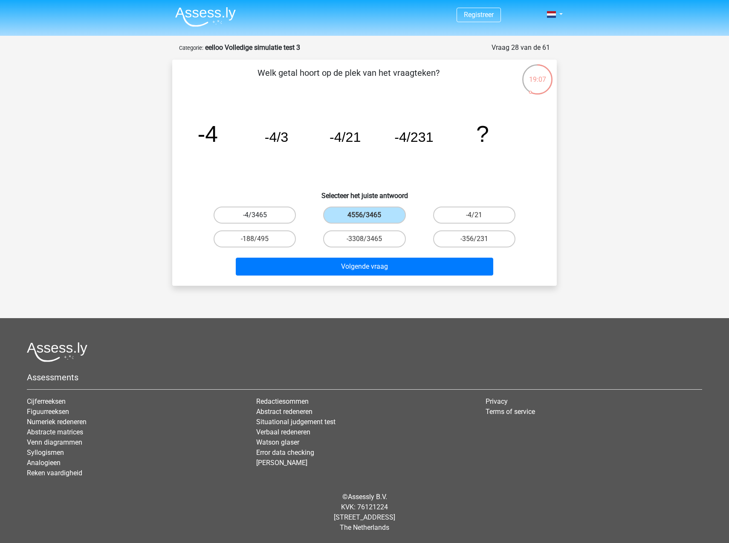
radio input "true"
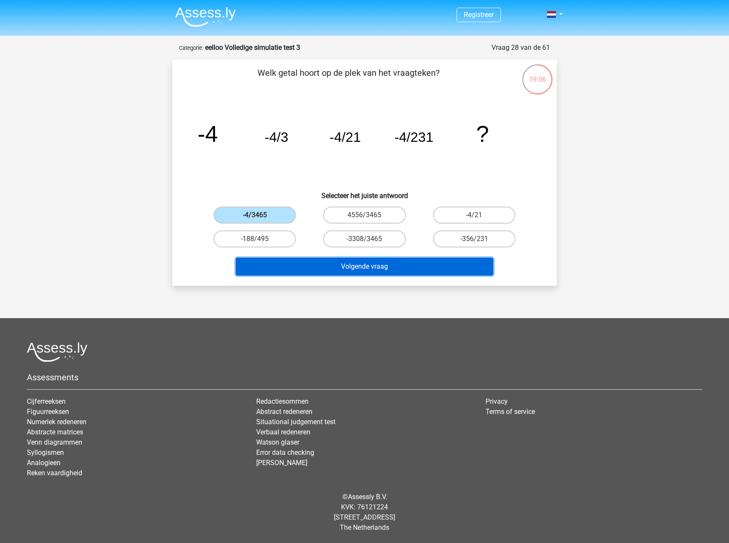
click at [362, 271] on button "Volgende vraag" at bounding box center [365, 267] width 258 height 18
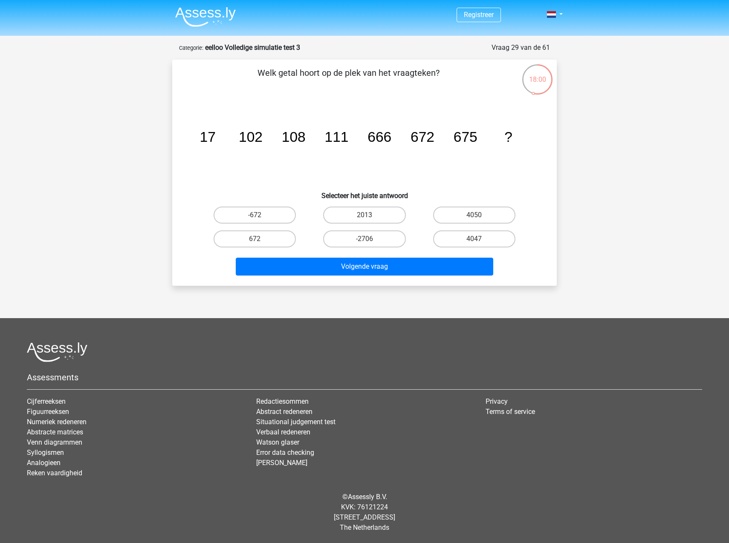
click at [474, 220] on input "4050" at bounding box center [477, 218] width 6 height 6
radio input "true"
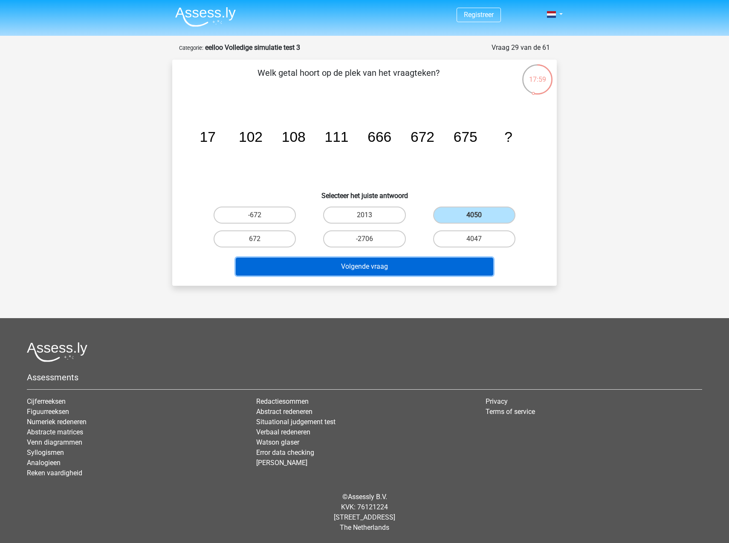
click at [461, 273] on button "Volgende vraag" at bounding box center [365, 267] width 258 height 18
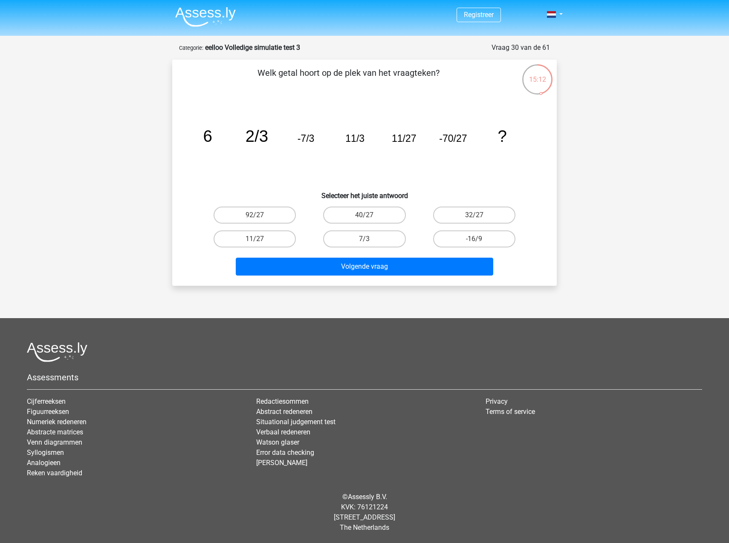
click at [478, 215] on input "32/27" at bounding box center [477, 218] width 6 height 6
radio input "true"
click at [464, 254] on div "Volgende vraag" at bounding box center [364, 265] width 357 height 28
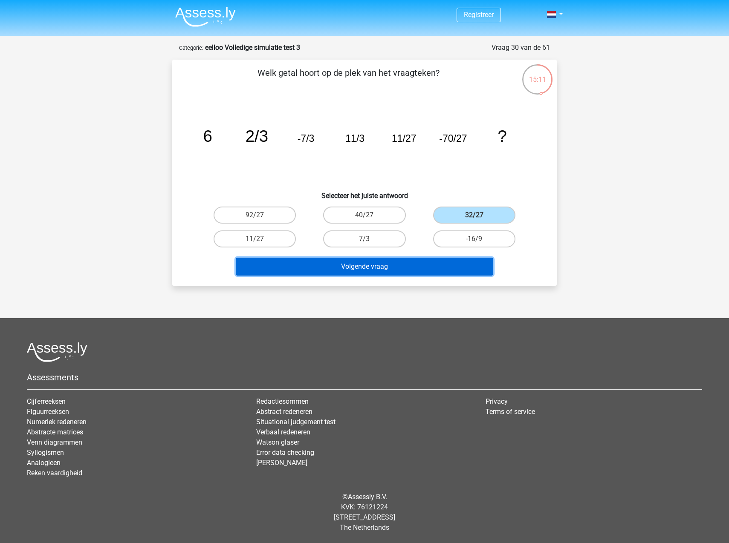
click at [463, 268] on button "Volgende vraag" at bounding box center [365, 267] width 258 height 18
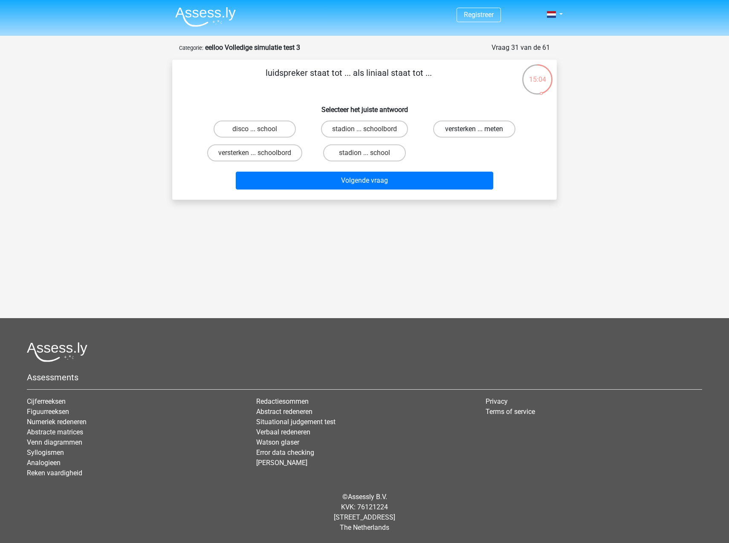
click at [487, 126] on label "versterken ... meten" at bounding box center [474, 129] width 82 height 17
click at [479, 129] on input "versterken ... meten" at bounding box center [477, 132] width 6 height 6
radio input "true"
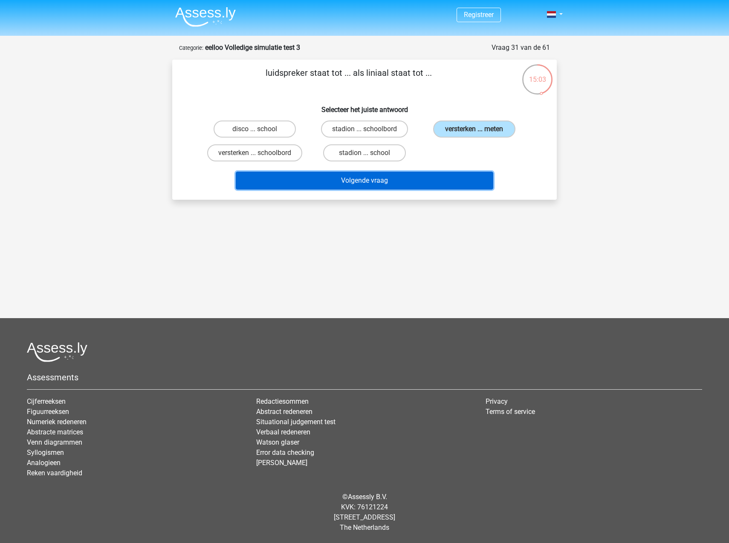
click at [398, 182] on button "Volgende vraag" at bounding box center [365, 181] width 258 height 18
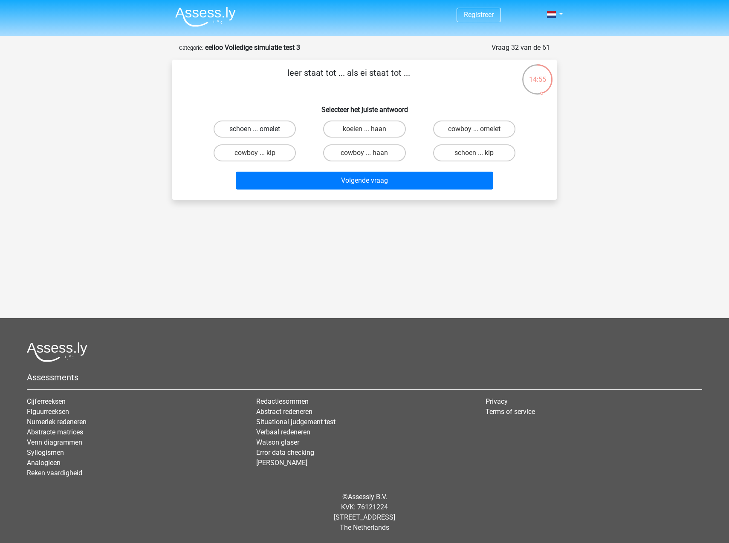
click at [252, 127] on label "schoen ... omelet" at bounding box center [254, 129] width 82 height 17
click at [255, 129] on input "schoen ... omelet" at bounding box center [258, 132] width 6 height 6
radio input "true"
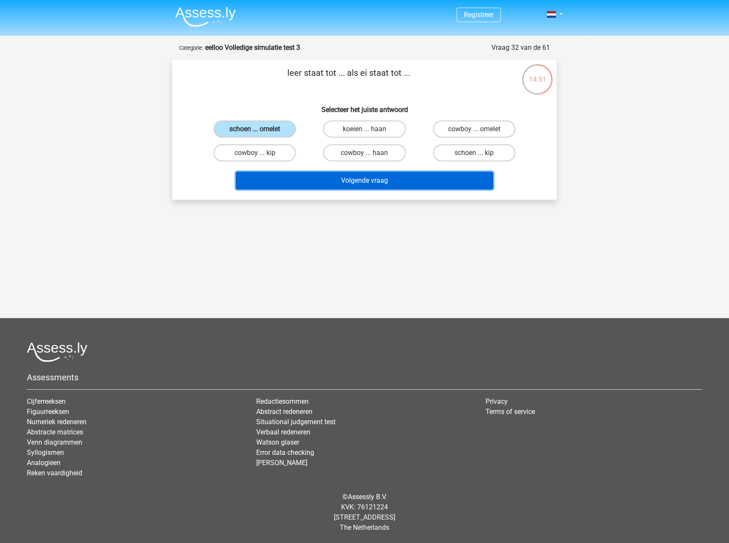
click at [404, 184] on button "Volgende vraag" at bounding box center [365, 181] width 258 height 18
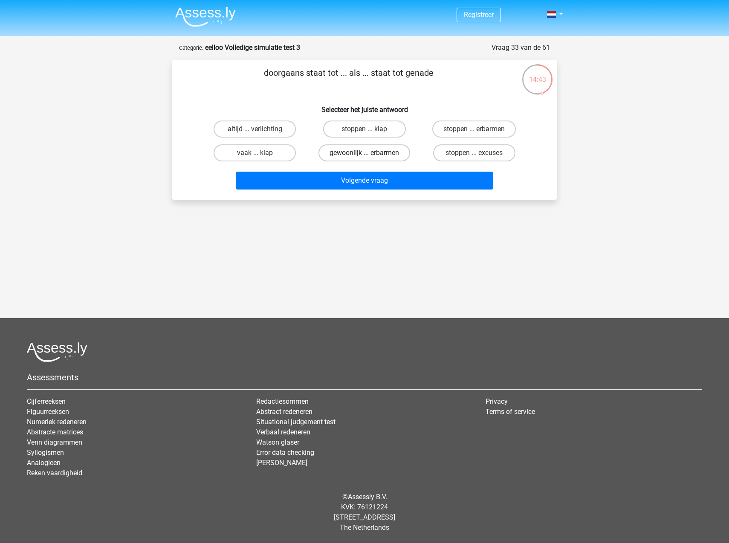
click at [359, 153] on label "gewoonlijk ... erbarmen" at bounding box center [364, 152] width 92 height 17
click at [364, 153] on input "gewoonlijk ... erbarmen" at bounding box center [367, 156] width 6 height 6
radio input "true"
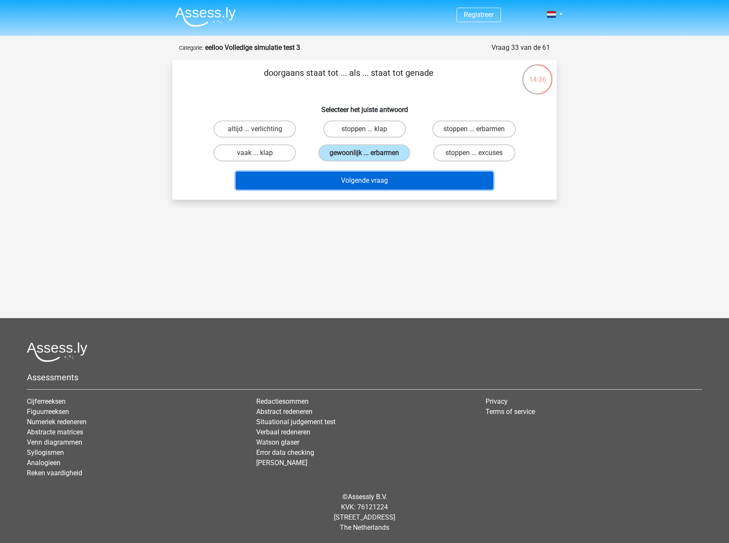
click at [362, 182] on button "Volgende vraag" at bounding box center [365, 181] width 258 height 18
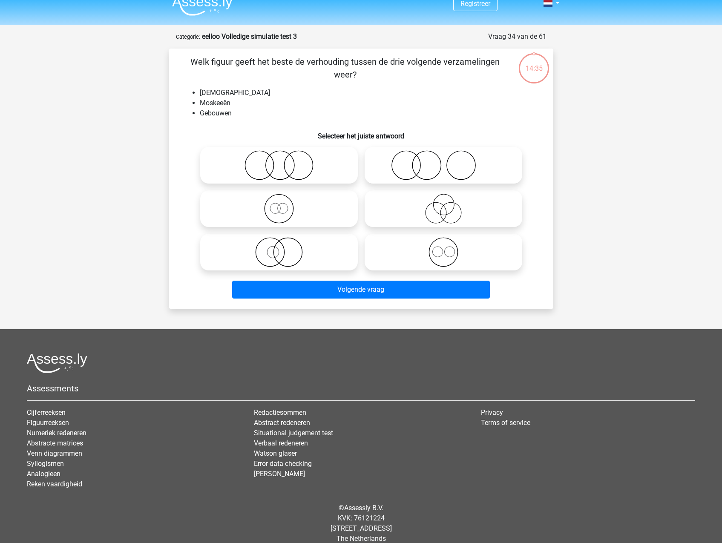
scroll to position [22, 0]
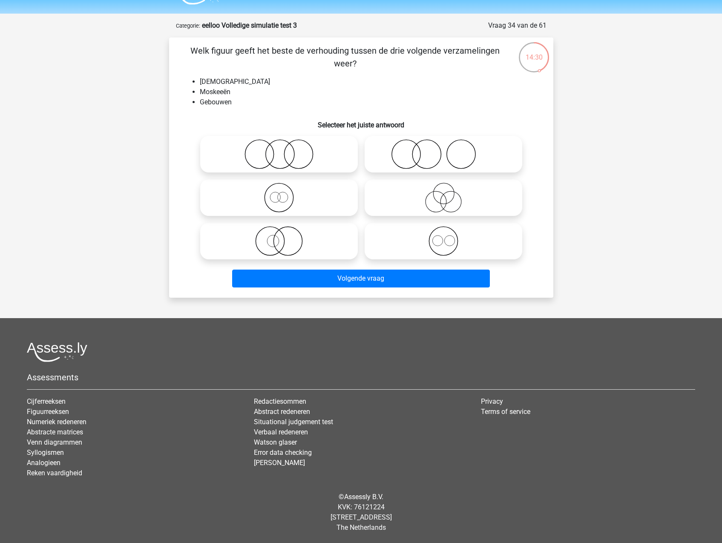
click at [448, 251] on icon at bounding box center [443, 241] width 151 height 30
click at [448, 237] on input "radio" at bounding box center [447, 234] width 6 height 6
radio input "true"
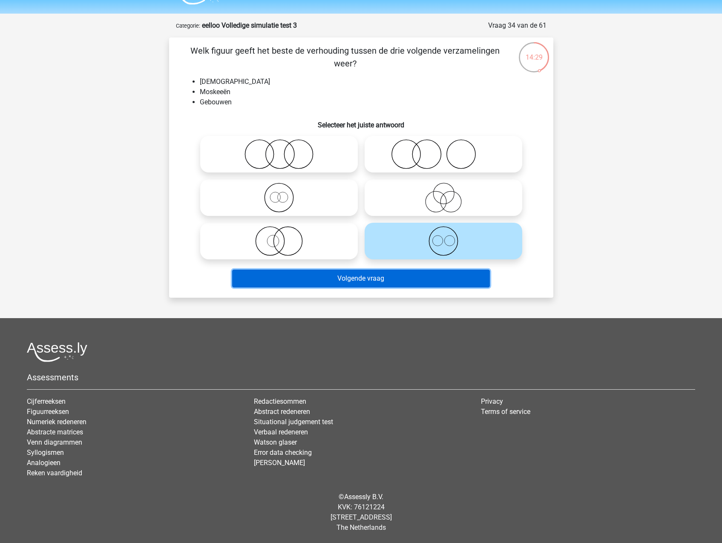
click at [428, 277] on button "Volgende vraag" at bounding box center [361, 279] width 258 height 18
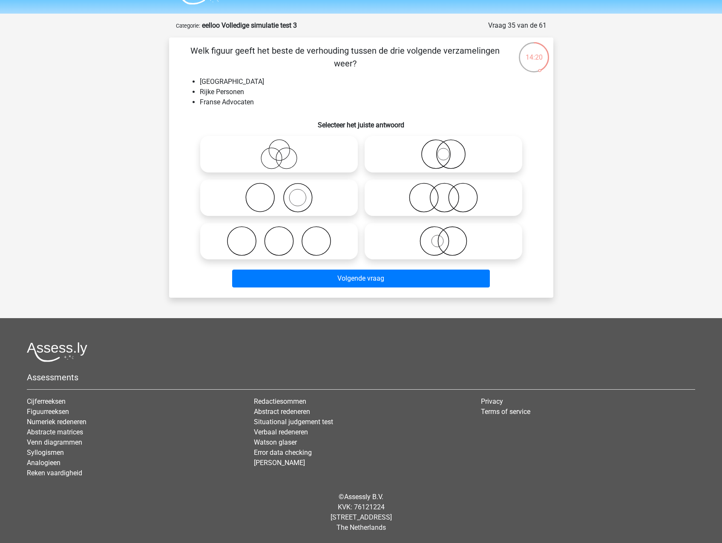
click at [444, 204] on icon at bounding box center [443, 198] width 151 height 30
click at [444, 193] on input "radio" at bounding box center [447, 191] width 6 height 6
radio input "true"
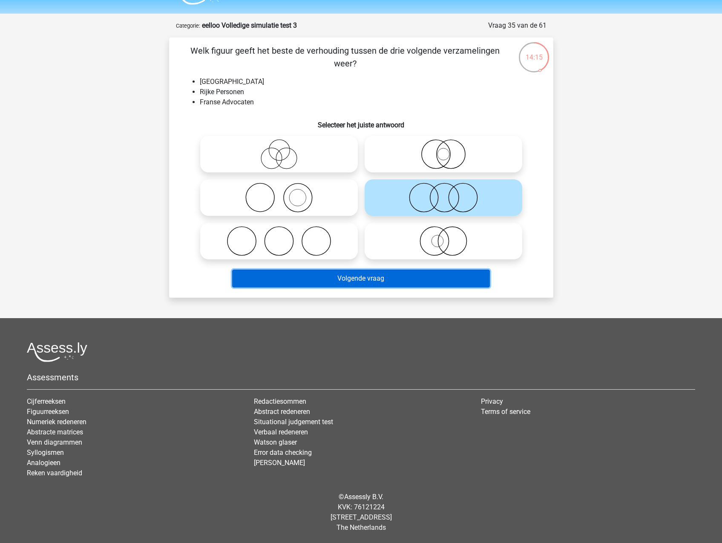
click at [436, 276] on button "Volgende vraag" at bounding box center [361, 279] width 258 height 18
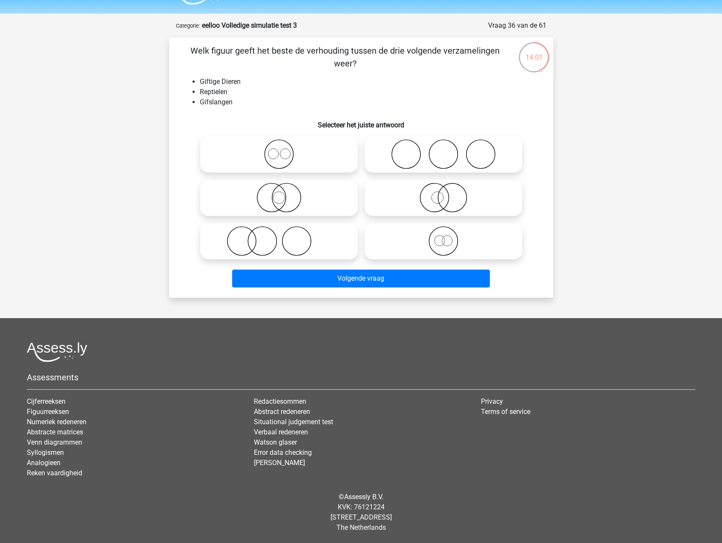
click at [285, 198] on icon at bounding box center [279, 198] width 151 height 30
click at [285, 193] on input "radio" at bounding box center [282, 191] width 6 height 6
radio input "true"
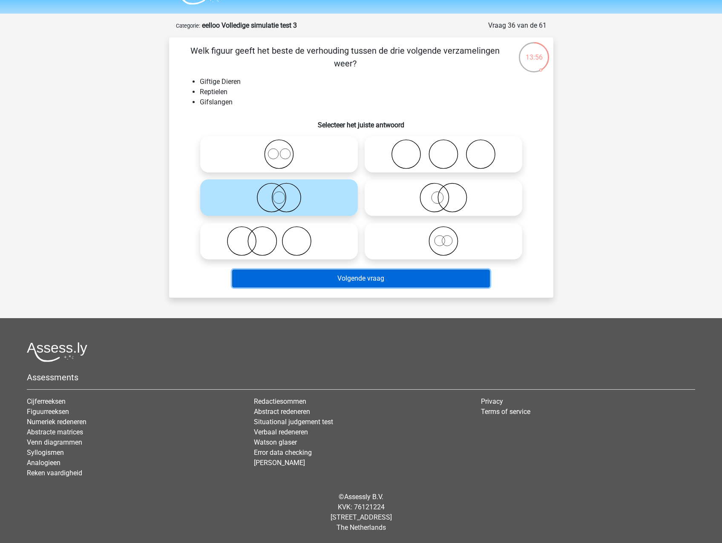
click at [295, 276] on button "Volgende vraag" at bounding box center [361, 279] width 258 height 18
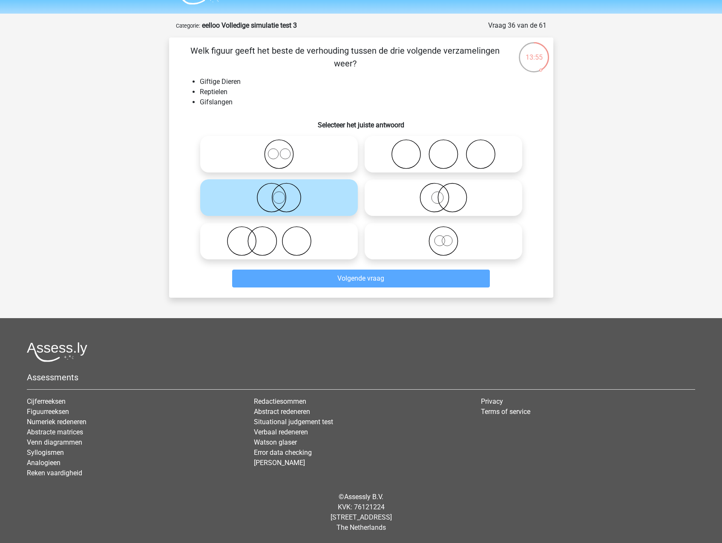
scroll to position [0, 0]
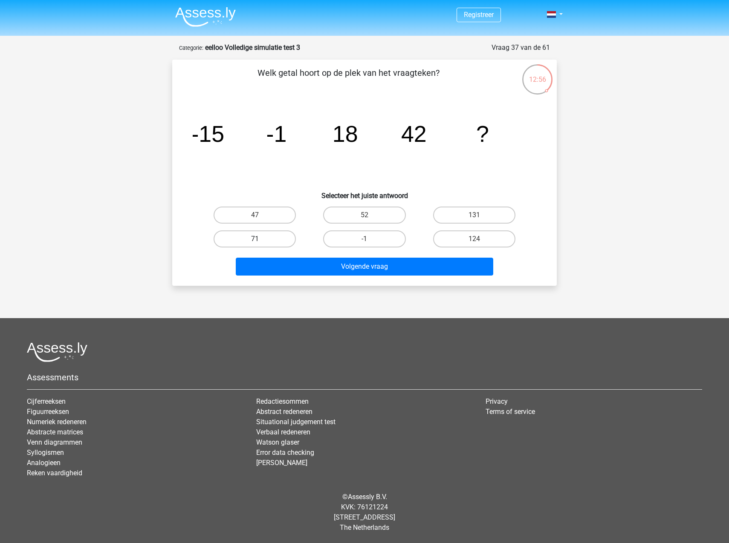
click at [274, 237] on label "71" at bounding box center [254, 239] width 82 height 17
click at [260, 239] on input "71" at bounding box center [258, 242] width 6 height 6
radio input "true"
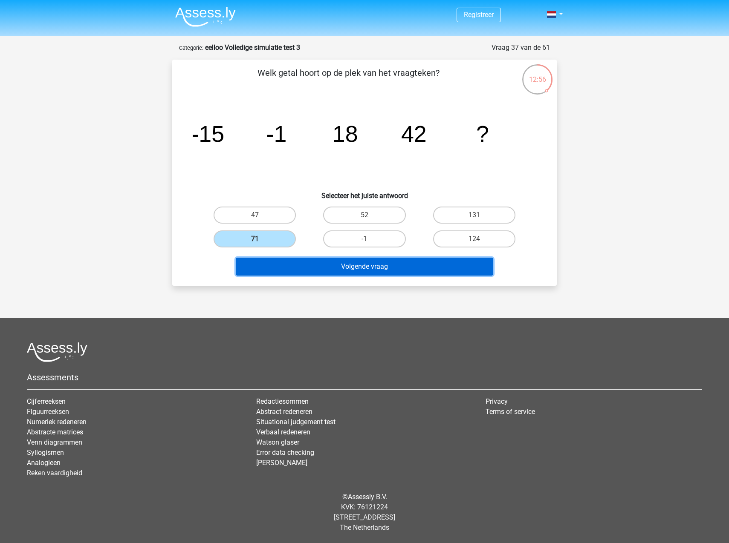
click at [302, 270] on button "Volgende vraag" at bounding box center [365, 267] width 258 height 18
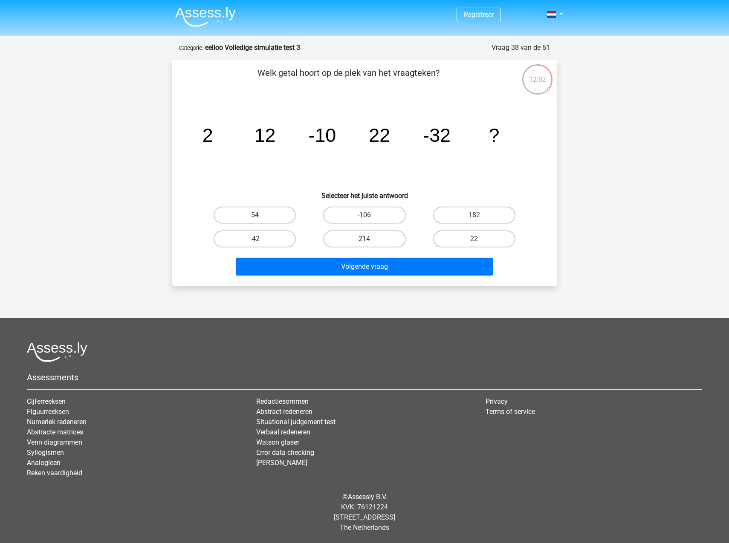
click at [254, 209] on label "54" at bounding box center [254, 215] width 82 height 17
click at [255, 215] on input "54" at bounding box center [258, 218] width 6 height 6
radio input "true"
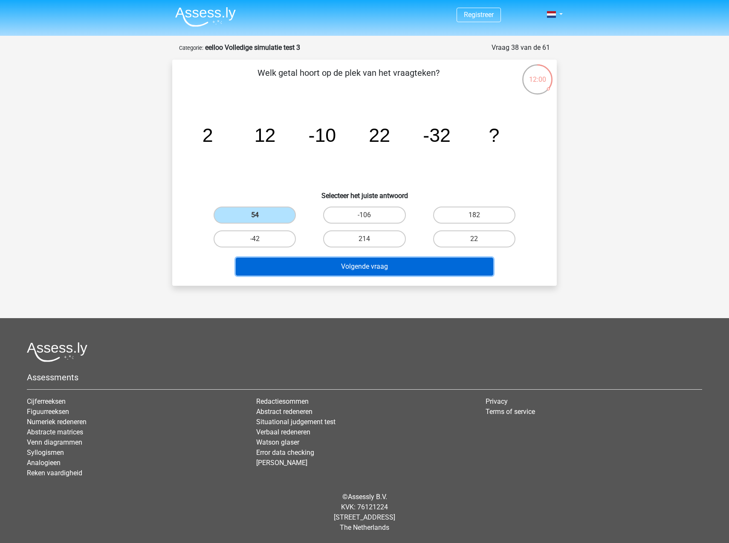
click at [368, 259] on button "Volgende vraag" at bounding box center [365, 267] width 258 height 18
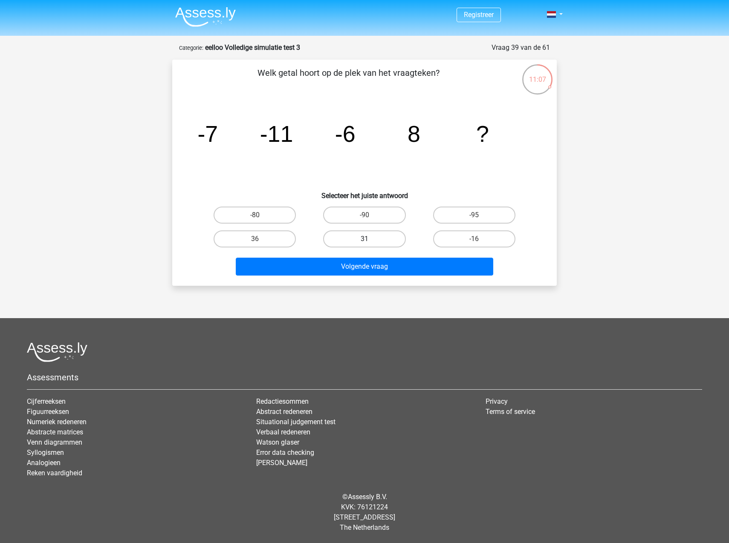
click at [363, 235] on label "31" at bounding box center [364, 239] width 82 height 17
click at [364, 239] on input "31" at bounding box center [367, 242] width 6 height 6
radio input "true"
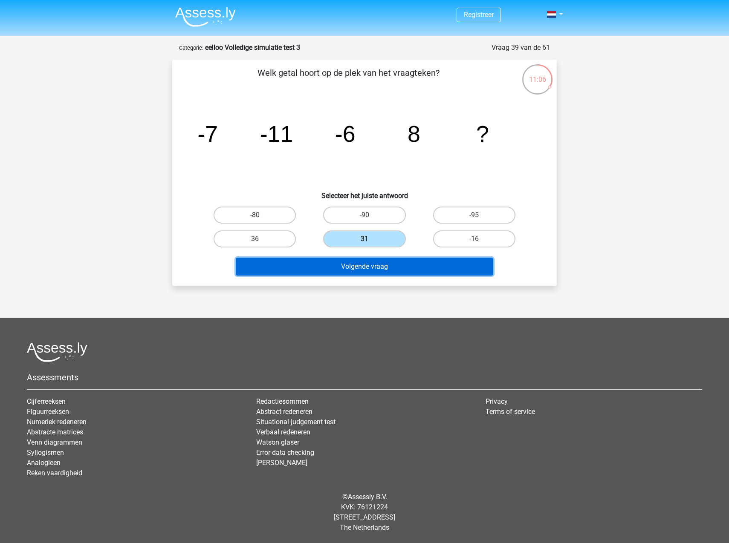
click at [374, 270] on button "Volgende vraag" at bounding box center [365, 267] width 258 height 18
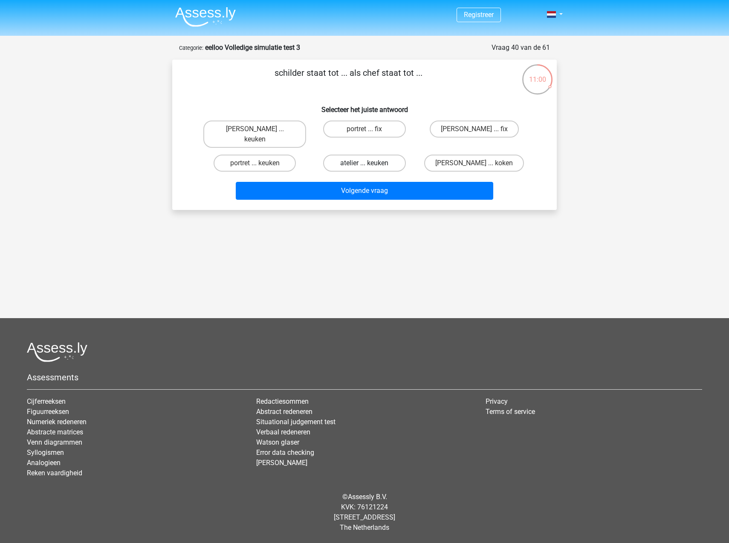
click at [378, 155] on label "atelier ... keuken" at bounding box center [364, 163] width 82 height 17
click at [370, 163] on input "atelier ... keuken" at bounding box center [367, 166] width 6 height 6
radio input "true"
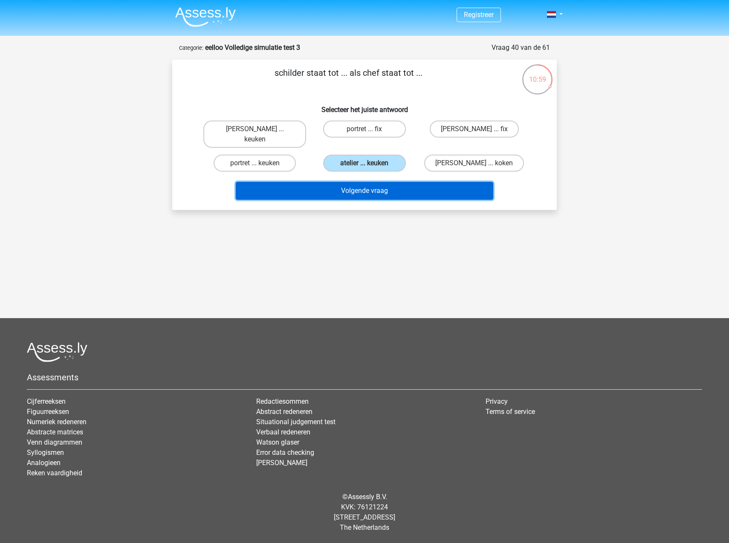
click at [354, 182] on button "Volgende vraag" at bounding box center [365, 191] width 258 height 18
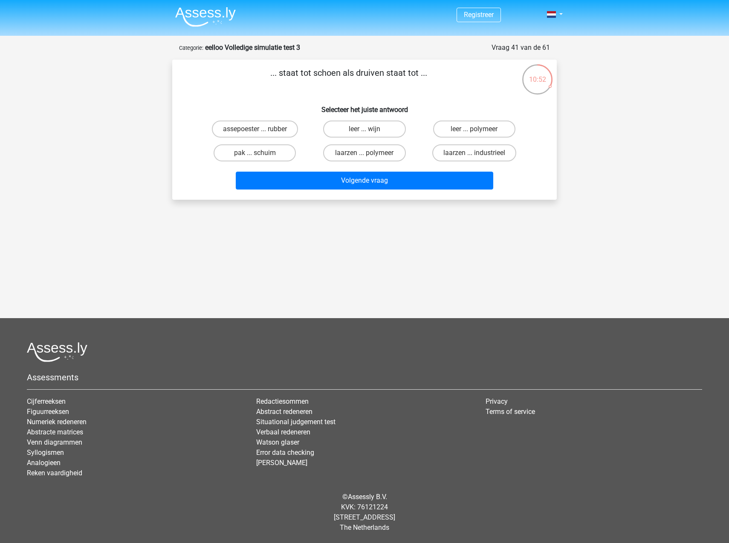
click at [368, 133] on input "leer ... wijn" at bounding box center [367, 132] width 6 height 6
radio input "true"
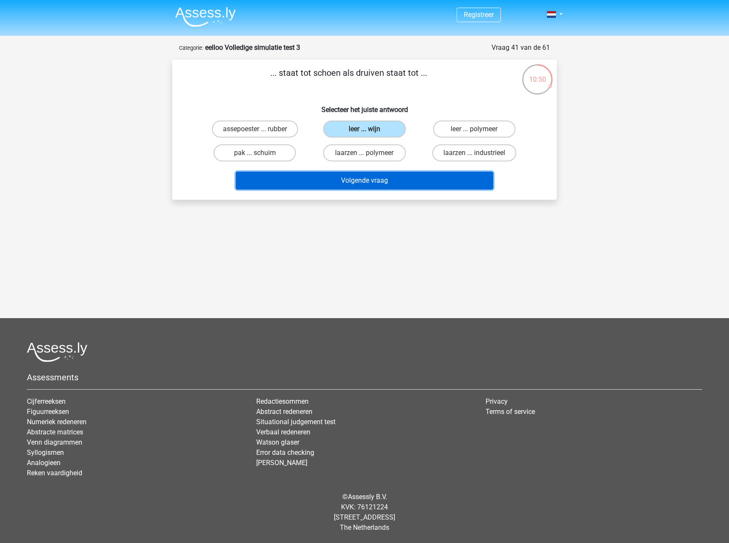
click at [371, 181] on button "Volgende vraag" at bounding box center [365, 181] width 258 height 18
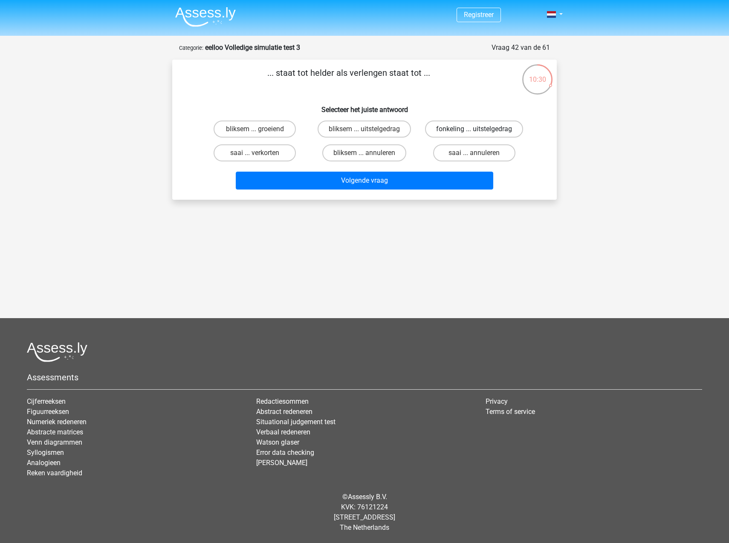
click at [459, 133] on label "fonkeling ... uitstelgedrag" at bounding box center [474, 129] width 98 height 17
click at [474, 133] on input "fonkeling ... uitstelgedrag" at bounding box center [477, 132] width 6 height 6
radio input "true"
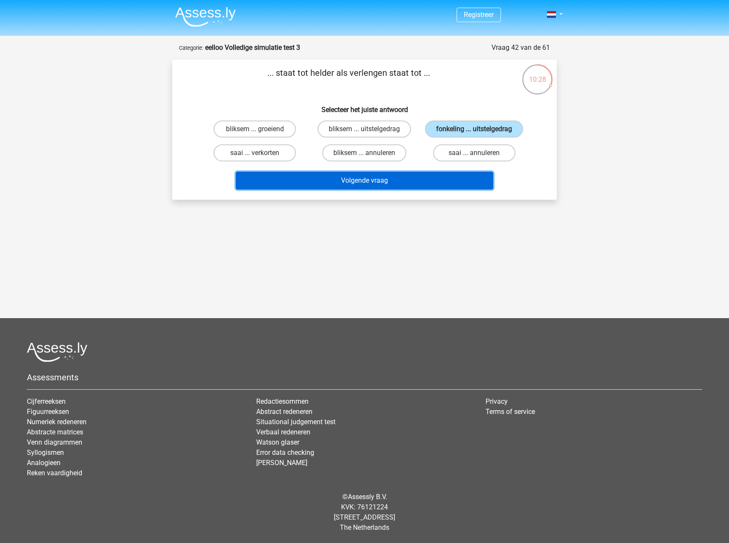
click at [372, 178] on button "Volgende vraag" at bounding box center [365, 181] width 258 height 18
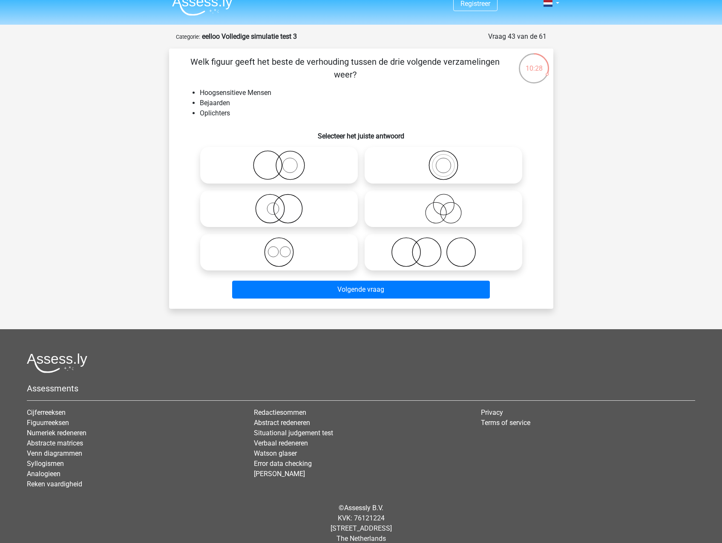
scroll to position [22, 0]
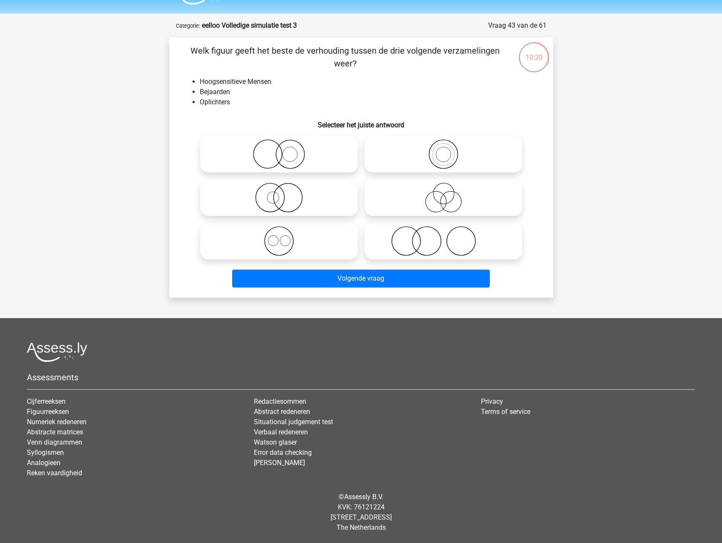
click at [449, 196] on icon at bounding box center [443, 198] width 151 height 30
click at [449, 193] on input "radio" at bounding box center [447, 191] width 6 height 6
radio input "true"
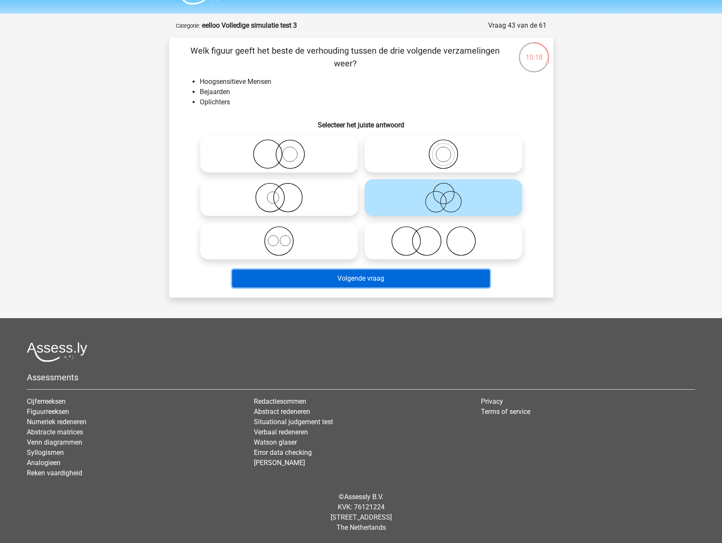
click at [459, 273] on button "Volgende vraag" at bounding box center [361, 279] width 258 height 18
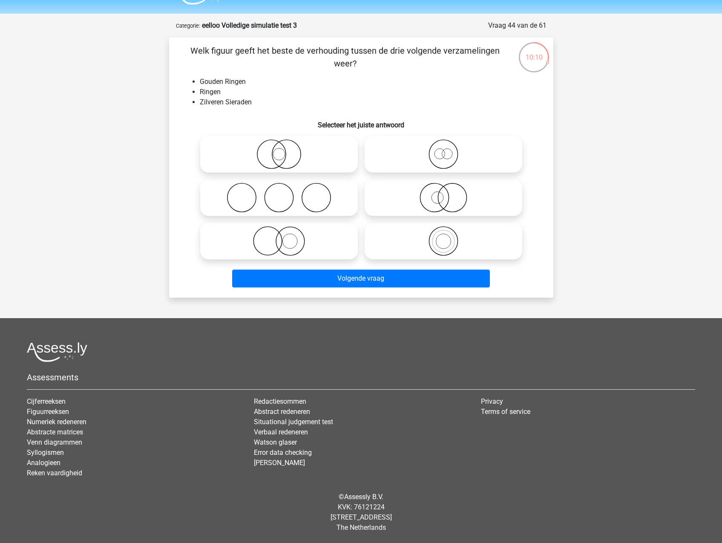
click at [290, 240] on icon at bounding box center [279, 241] width 151 height 30
click at [285, 237] on input "radio" at bounding box center [282, 234] width 6 height 6
radio input "true"
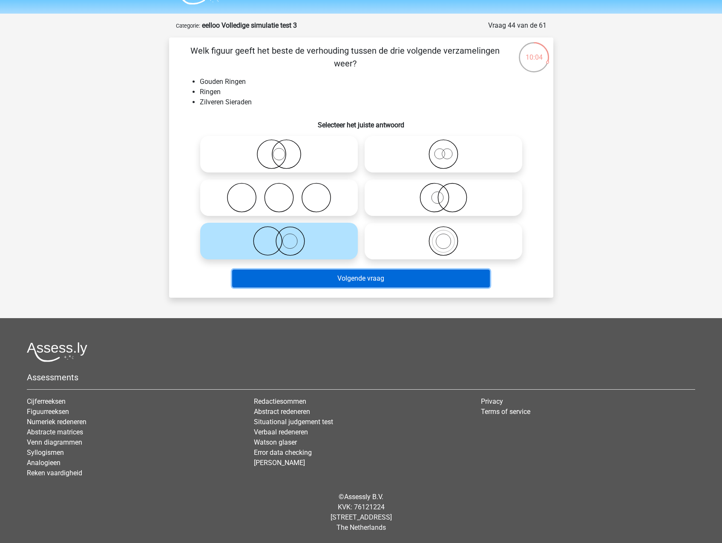
click at [309, 282] on button "Volgende vraag" at bounding box center [361, 279] width 258 height 18
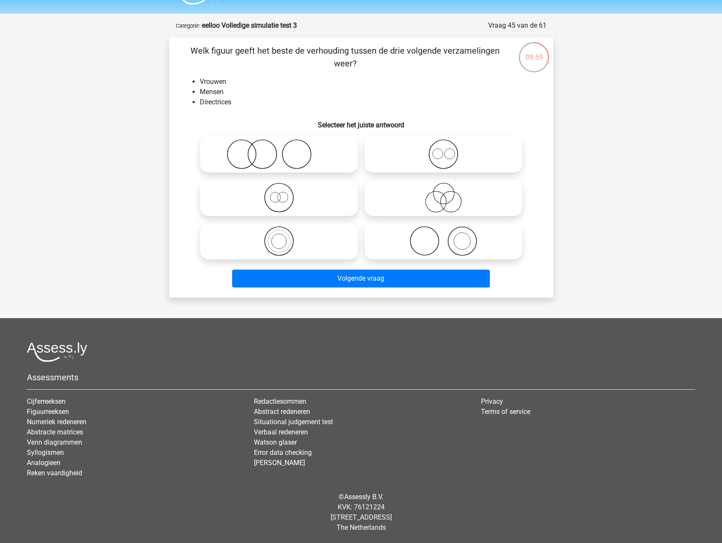
click at [297, 188] on icon at bounding box center [279, 198] width 151 height 30
click at [285, 188] on input "radio" at bounding box center [282, 191] width 6 height 6
radio input "true"
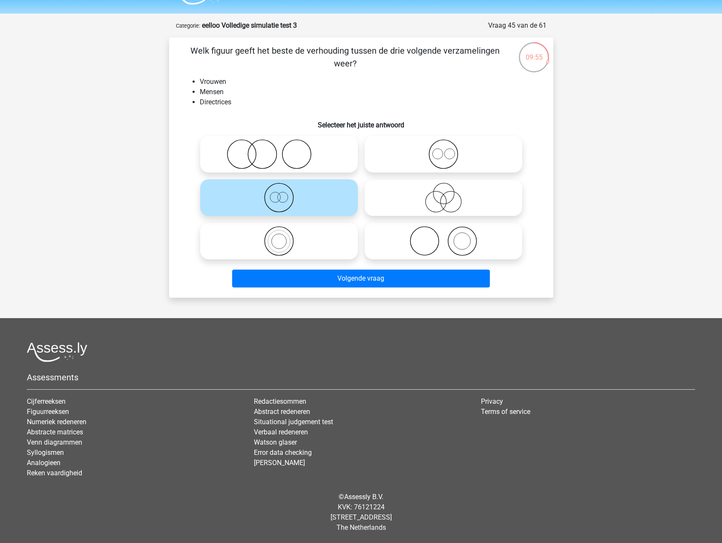
click at [286, 229] on circle at bounding box center [279, 241] width 29 height 29
click at [285, 231] on input "radio" at bounding box center [282, 234] width 6 height 6
radio input "true"
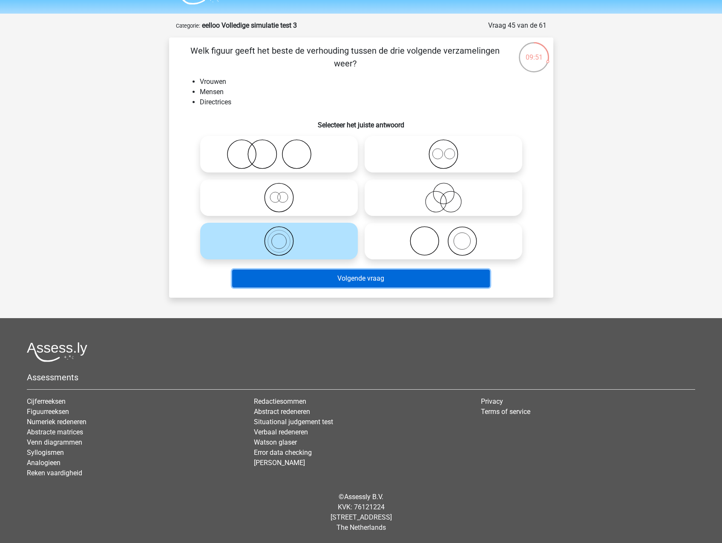
click at [309, 274] on button "Volgende vraag" at bounding box center [361, 279] width 258 height 18
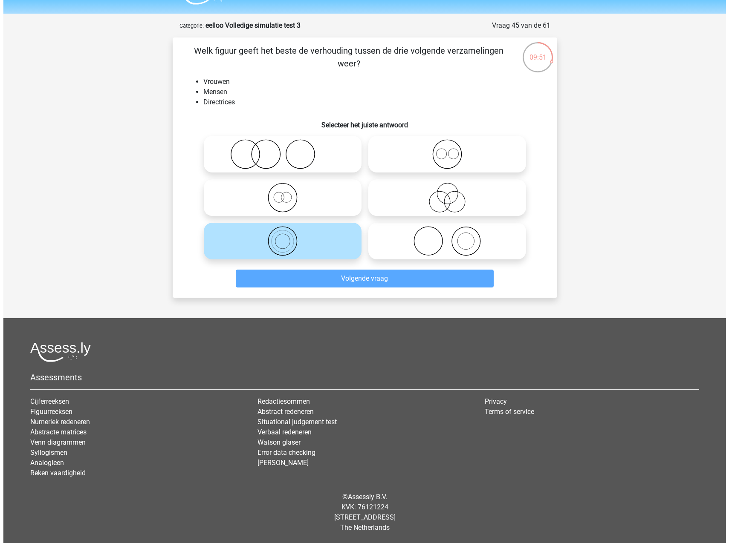
scroll to position [0, 0]
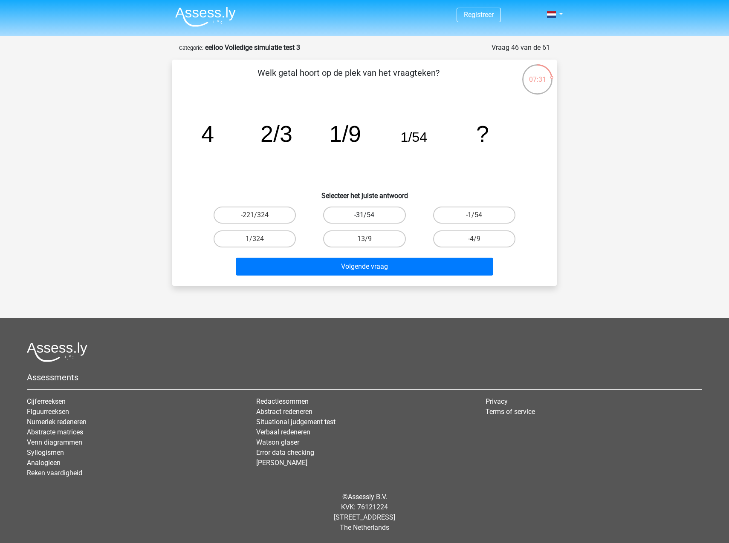
click at [385, 215] on label "-31/54" at bounding box center [364, 215] width 82 height 17
click at [370, 215] on input "-31/54" at bounding box center [367, 218] width 6 height 6
radio input "true"
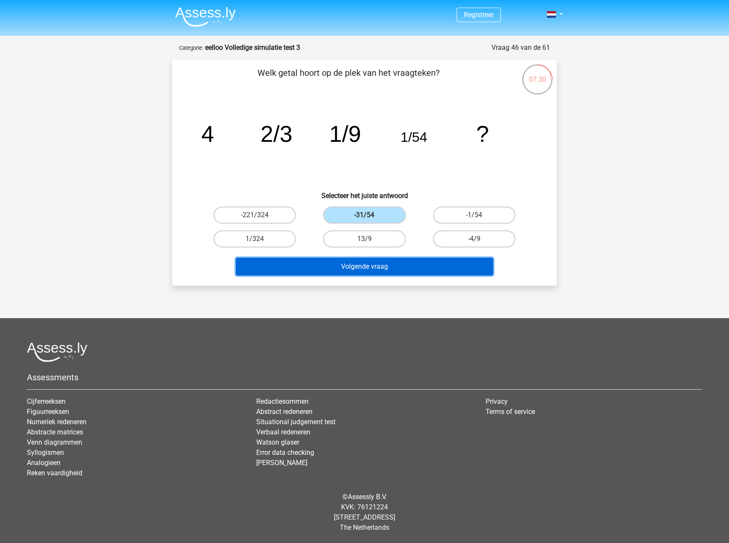
click at [401, 272] on button "Volgende vraag" at bounding box center [365, 267] width 258 height 18
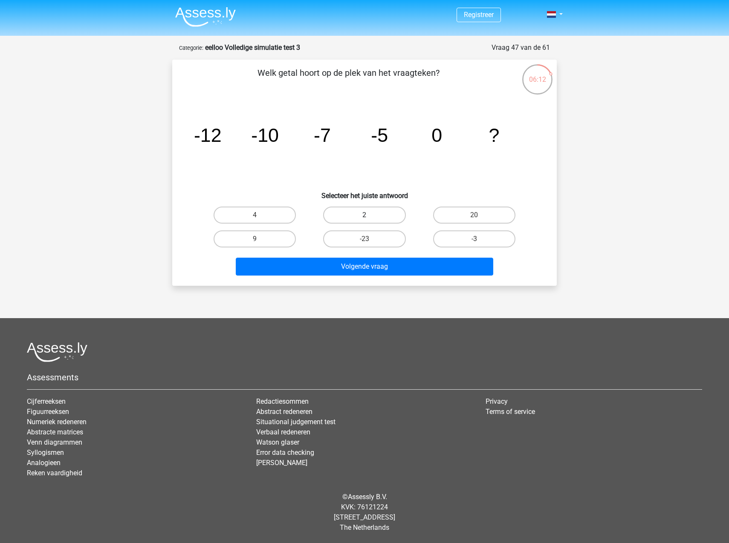
click at [362, 210] on label "2" at bounding box center [364, 215] width 82 height 17
click at [364, 215] on input "2" at bounding box center [367, 218] width 6 height 6
radio input "true"
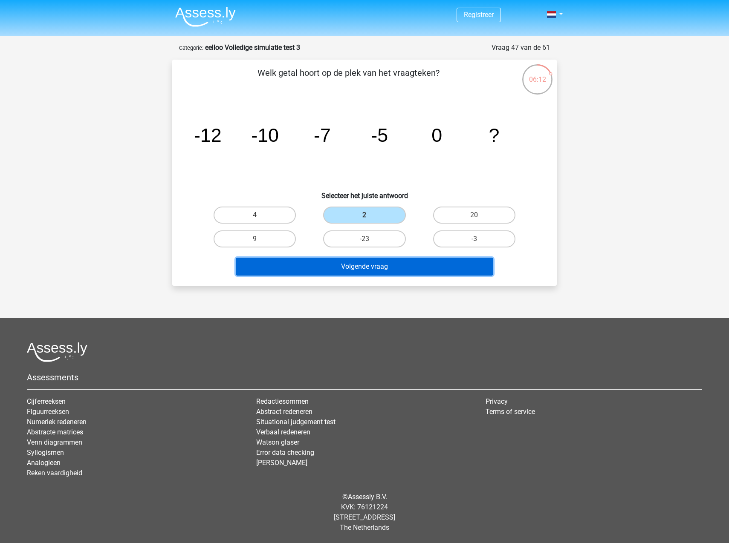
click at [369, 265] on button "Volgende vraag" at bounding box center [365, 267] width 258 height 18
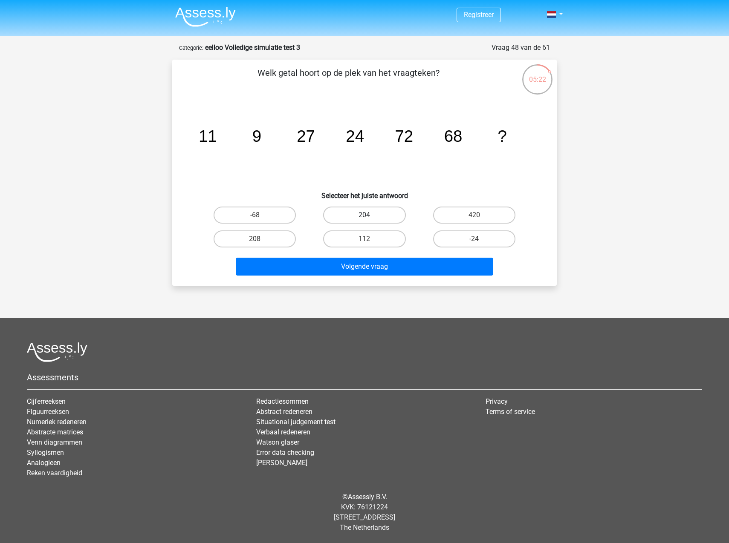
click at [370, 219] on label "204" at bounding box center [364, 215] width 82 height 17
click at [370, 219] on input "204" at bounding box center [367, 218] width 6 height 6
radio input "true"
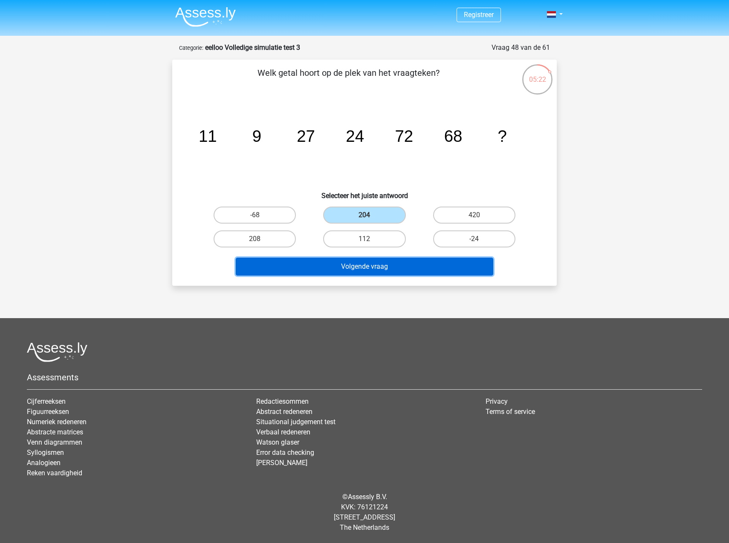
click at [380, 262] on button "Volgende vraag" at bounding box center [365, 267] width 258 height 18
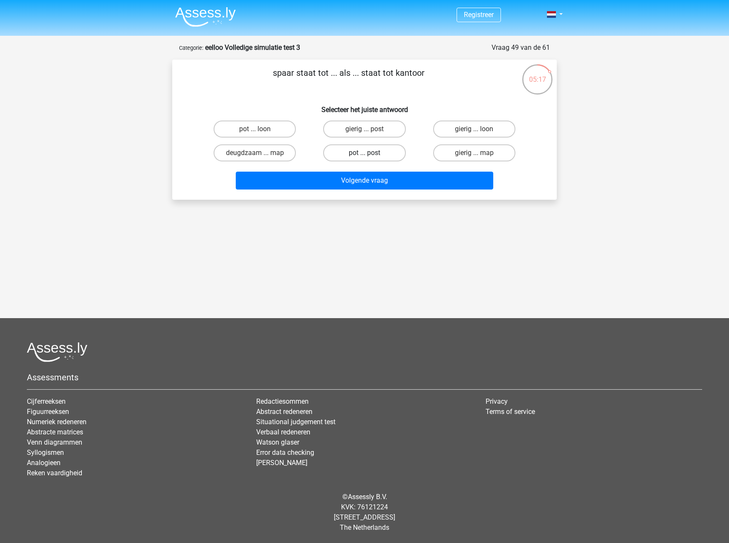
click at [374, 153] on label "pot ... post" at bounding box center [364, 152] width 82 height 17
click at [370, 153] on input "pot ... post" at bounding box center [367, 156] width 6 height 6
radio input "true"
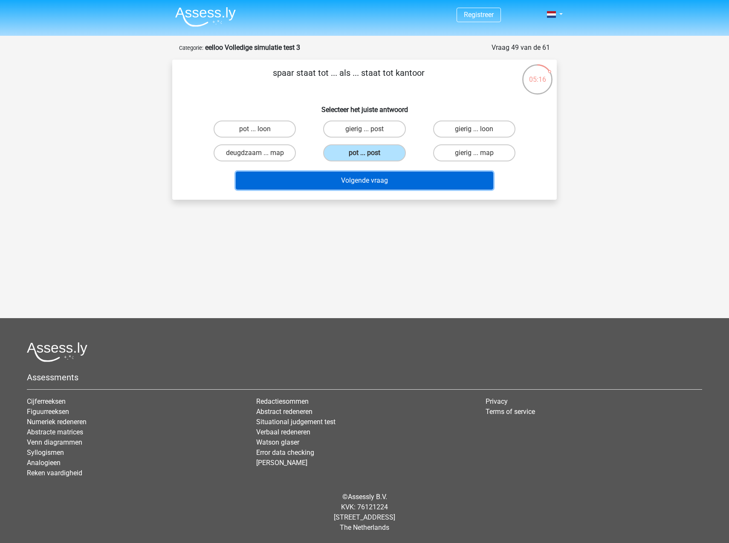
click at [348, 177] on button "Volgende vraag" at bounding box center [365, 181] width 258 height 18
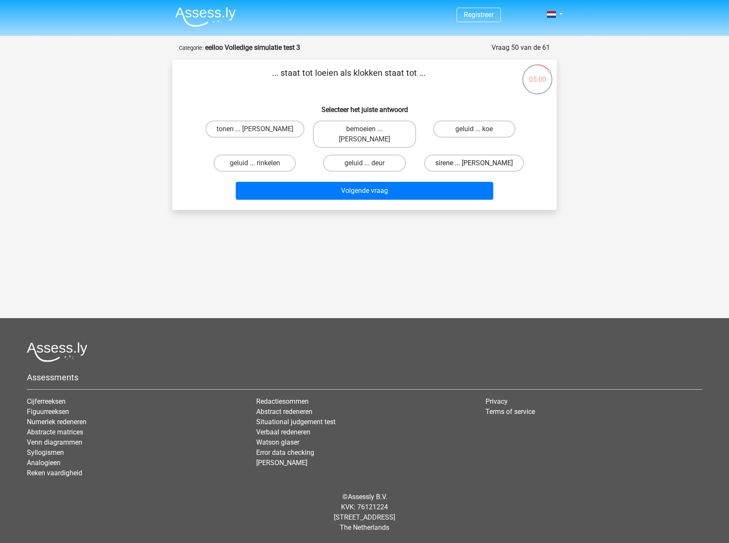
click at [473, 156] on label "sirene ... luiden" at bounding box center [474, 163] width 100 height 17
click at [474, 163] on input "sirene ... luiden" at bounding box center [477, 166] width 6 height 6
radio input "true"
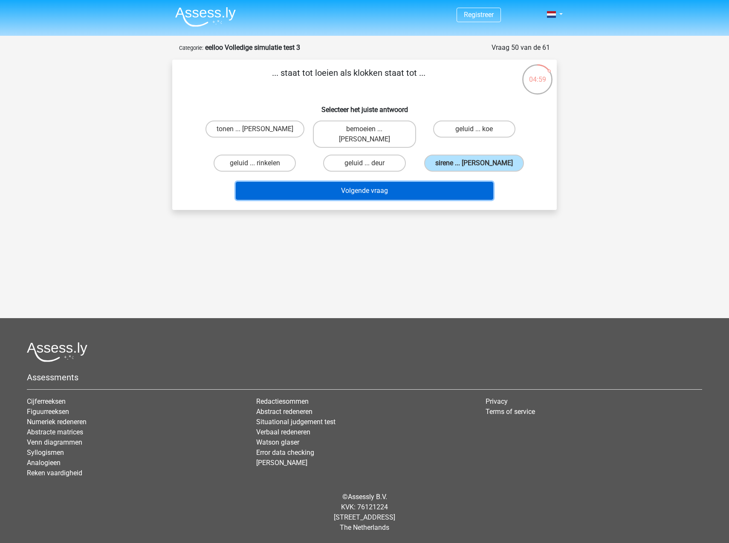
click at [429, 182] on button "Volgende vraag" at bounding box center [365, 191] width 258 height 18
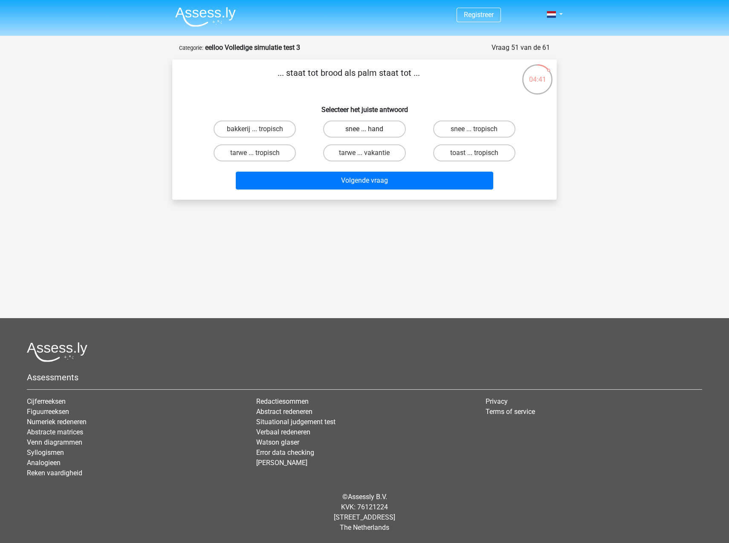
click at [366, 125] on label "snee ... hand" at bounding box center [364, 129] width 82 height 17
click at [366, 129] on input "snee ... hand" at bounding box center [367, 132] width 6 height 6
radio input "true"
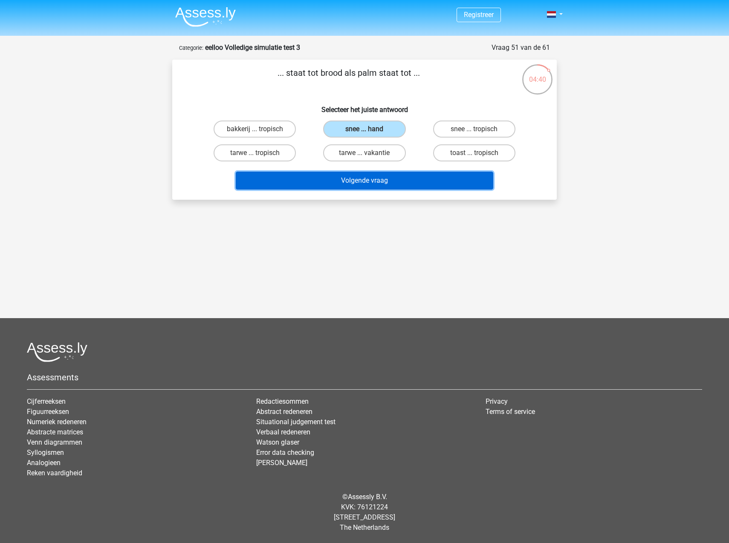
click at [369, 177] on button "Volgende vraag" at bounding box center [365, 181] width 258 height 18
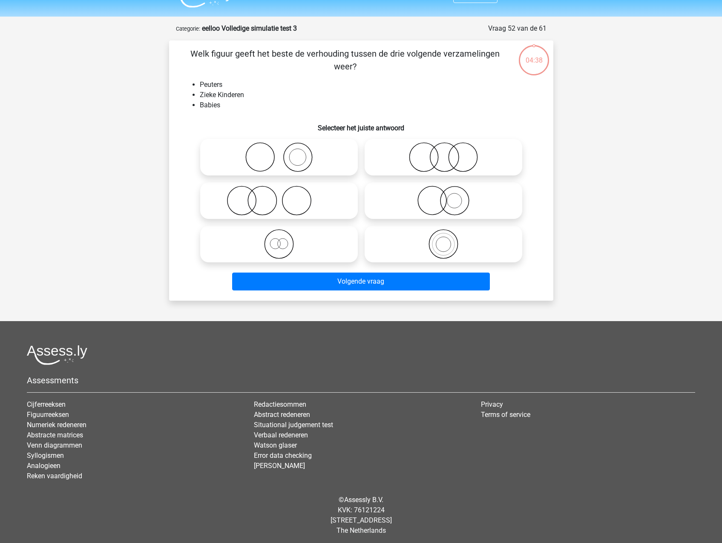
scroll to position [22, 0]
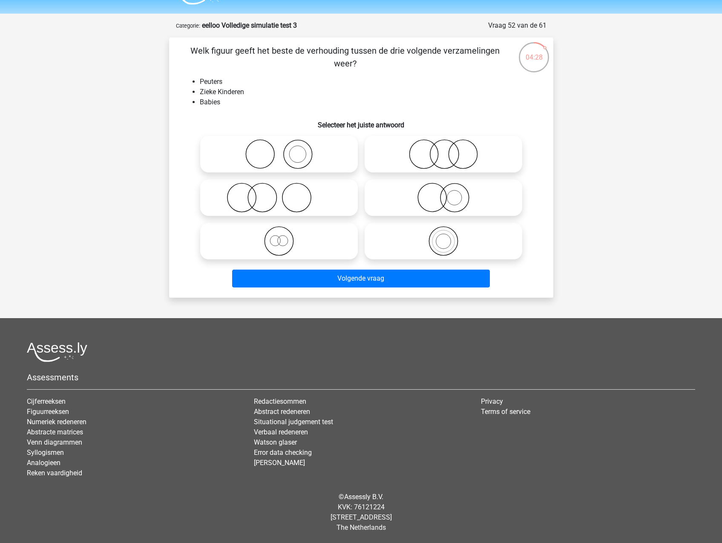
click at [473, 156] on icon at bounding box center [443, 154] width 151 height 30
click at [449, 150] on input "radio" at bounding box center [447, 147] width 6 height 6
radio input "true"
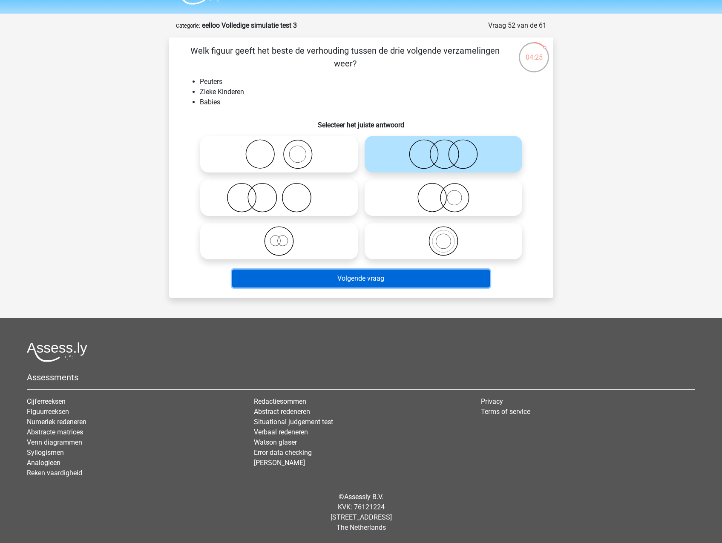
click at [418, 280] on button "Volgende vraag" at bounding box center [361, 279] width 258 height 18
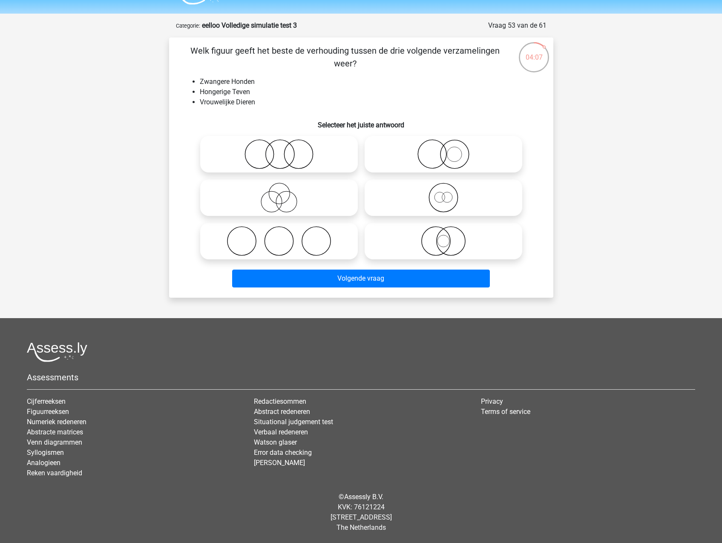
click at [443, 191] on icon at bounding box center [443, 198] width 151 height 30
click at [444, 191] on input "radio" at bounding box center [447, 191] width 6 height 6
radio input "true"
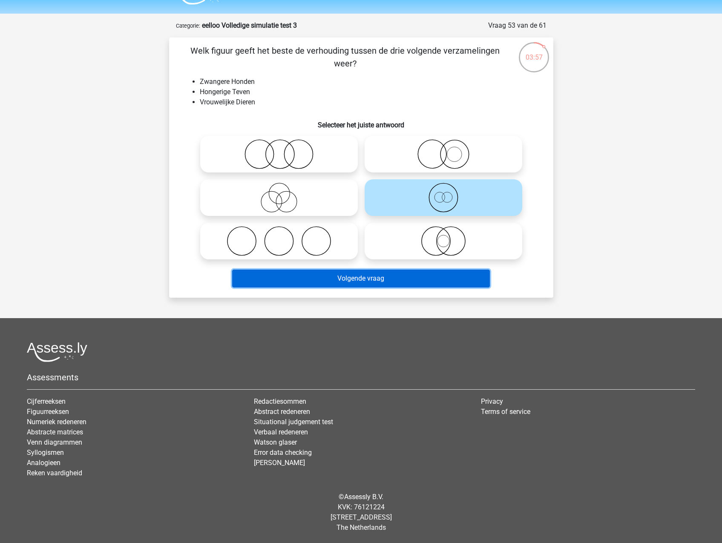
click at [416, 277] on button "Volgende vraag" at bounding box center [361, 279] width 258 height 18
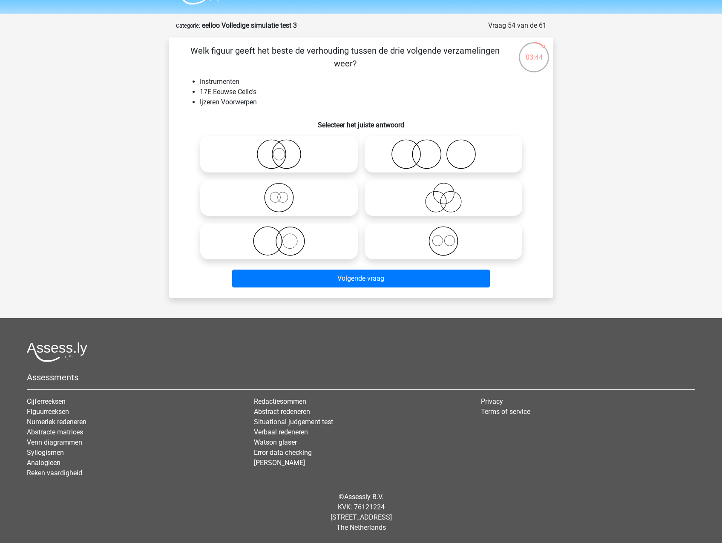
click at [278, 238] on icon at bounding box center [279, 241] width 151 height 30
click at [279, 237] on input "radio" at bounding box center [282, 234] width 6 height 6
radio input "true"
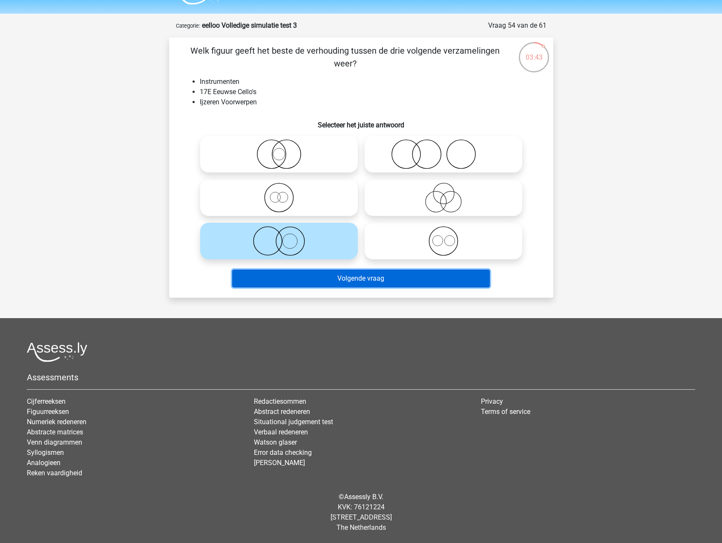
click at [337, 277] on button "Volgende vraag" at bounding box center [361, 279] width 258 height 18
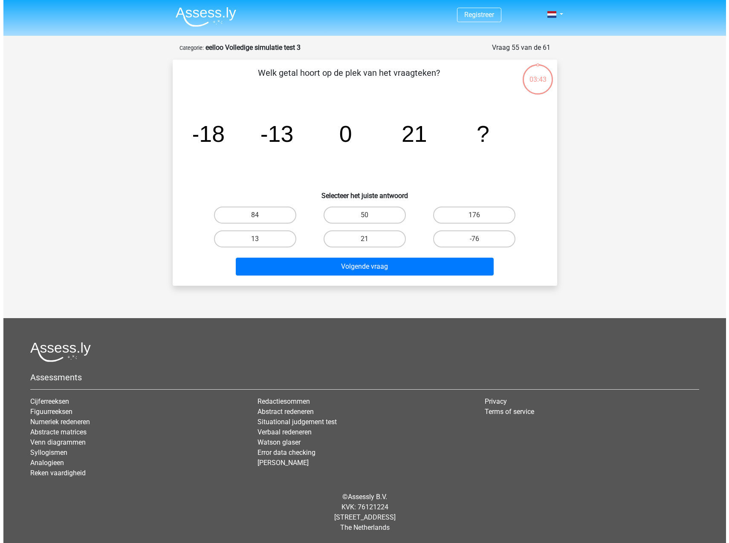
scroll to position [0, 0]
drag, startPoint x: 379, startPoint y: 213, endPoint x: 375, endPoint y: 283, distance: 70.5
click at [379, 213] on label "50" at bounding box center [364, 215] width 82 height 17
click at [370, 215] on input "50" at bounding box center [367, 218] width 6 height 6
radio input "true"
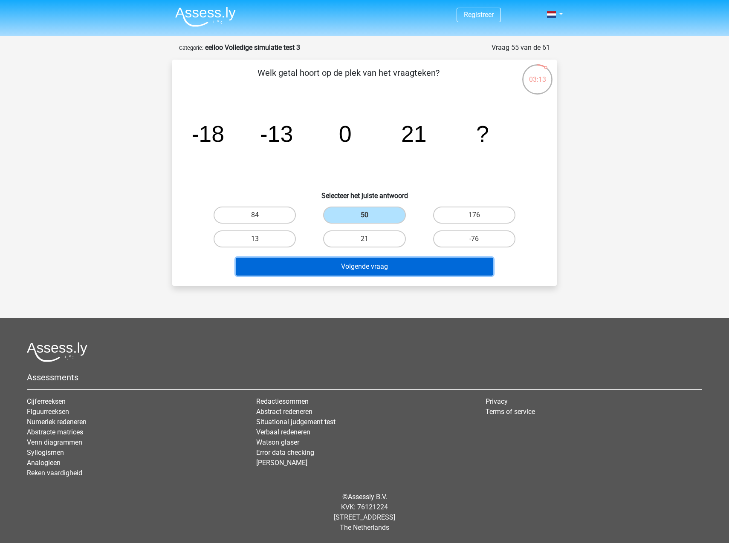
click at [376, 266] on button "Volgende vraag" at bounding box center [365, 267] width 258 height 18
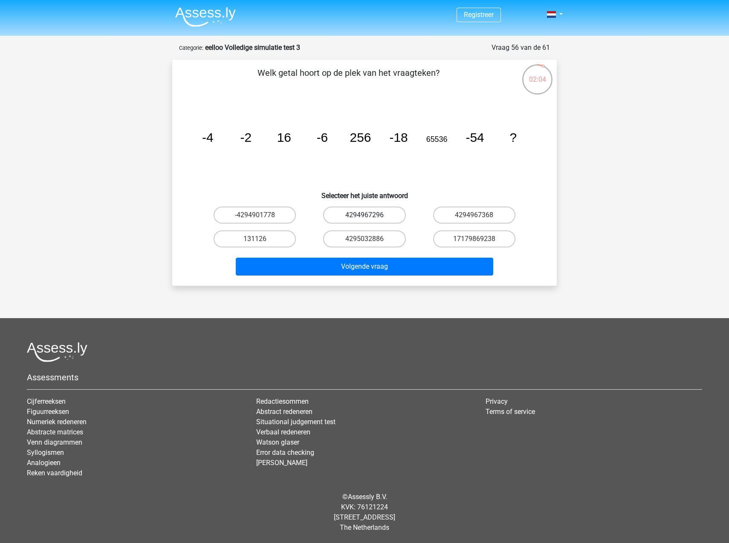
click at [376, 217] on label "4294967296" at bounding box center [364, 215] width 82 height 17
click at [370, 217] on input "4294967296" at bounding box center [367, 218] width 6 height 6
radio input "true"
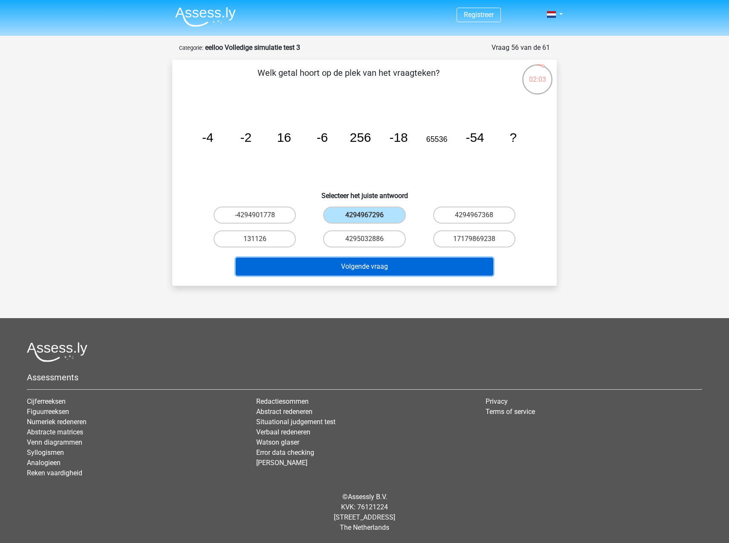
click at [389, 263] on button "Volgende vraag" at bounding box center [365, 267] width 258 height 18
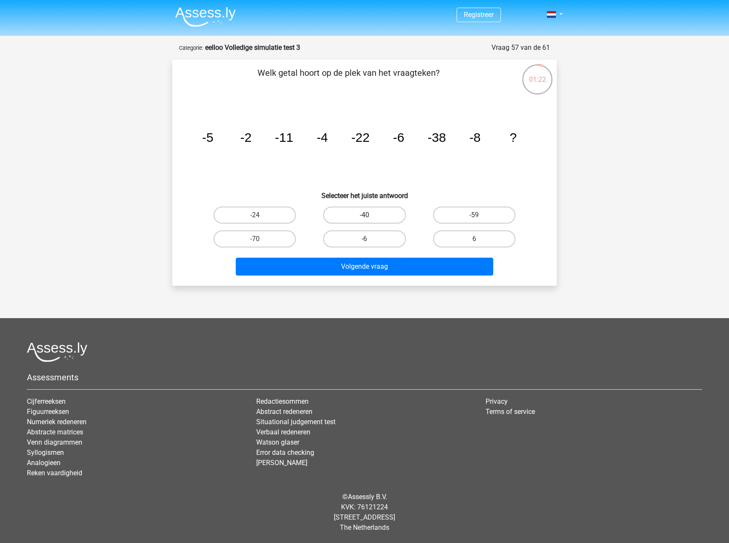
click at [352, 219] on label "-40" at bounding box center [364, 215] width 82 height 17
click at [364, 219] on input "-40" at bounding box center [367, 218] width 6 height 6
radio input "true"
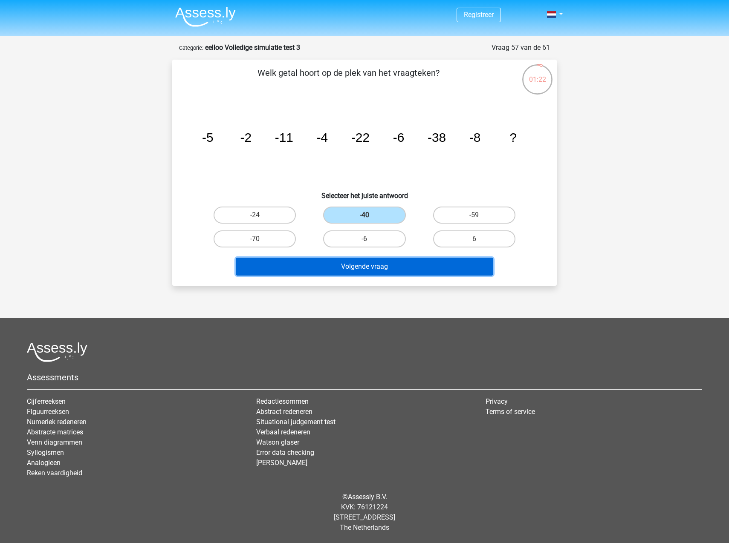
click at [357, 264] on button "Volgende vraag" at bounding box center [365, 267] width 258 height 18
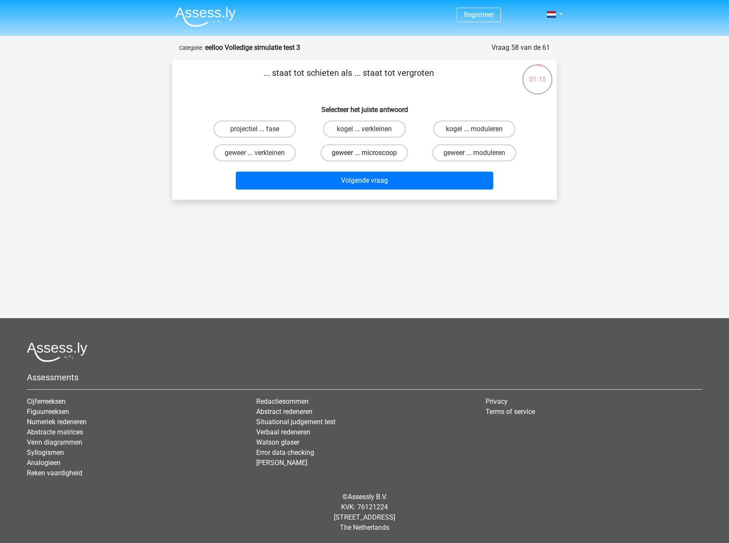
click at [357, 157] on label "geweer ... microscoop" at bounding box center [363, 152] width 87 height 17
click at [364, 157] on input "geweer ... microscoop" at bounding box center [367, 156] width 6 height 6
radio input "true"
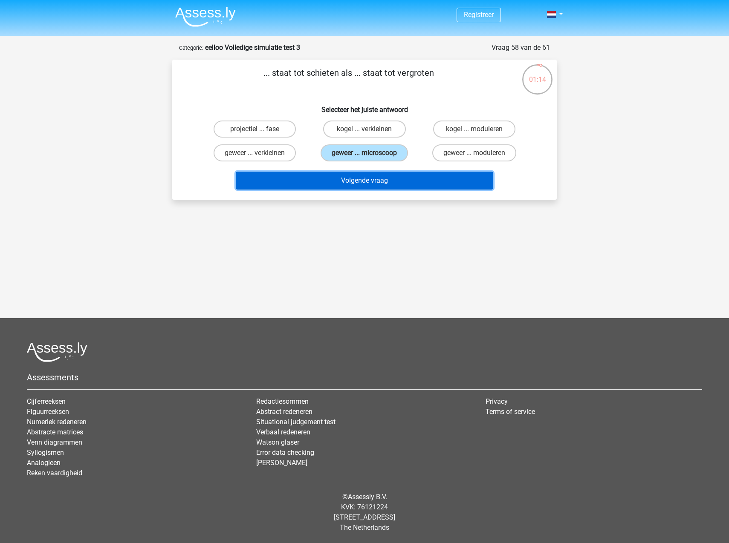
click at [362, 183] on button "Volgende vraag" at bounding box center [365, 181] width 258 height 18
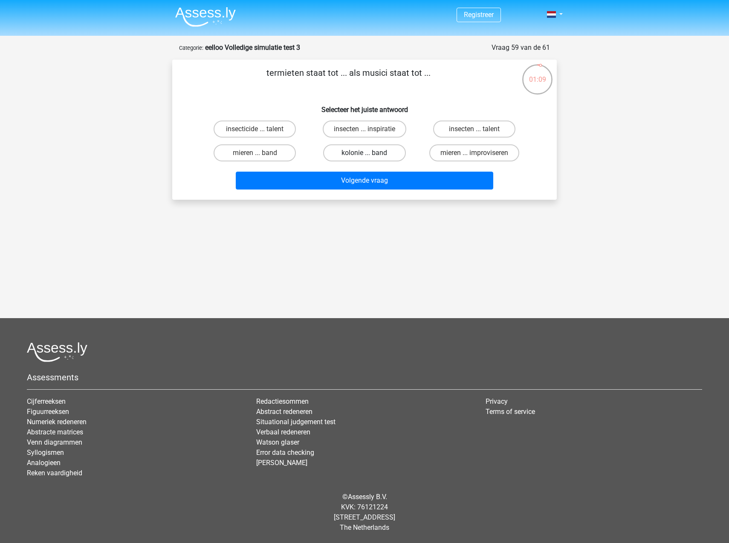
click at [354, 155] on label "kolonie ... band" at bounding box center [364, 152] width 82 height 17
click at [364, 155] on input "kolonie ... band" at bounding box center [367, 156] width 6 height 6
radio input "true"
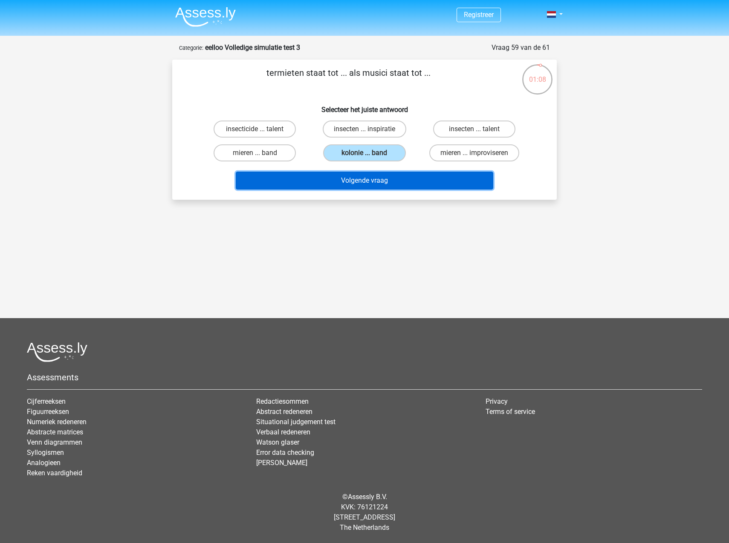
click at [363, 188] on button "Volgende vraag" at bounding box center [365, 181] width 258 height 18
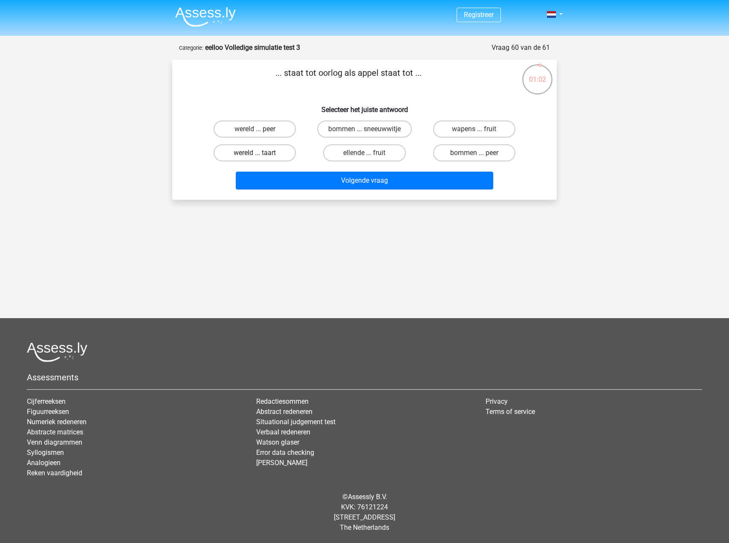
click at [269, 153] on label "wereld ... taart" at bounding box center [254, 152] width 82 height 17
click at [260, 153] on input "wereld ... taart" at bounding box center [258, 156] width 6 height 6
radio input "true"
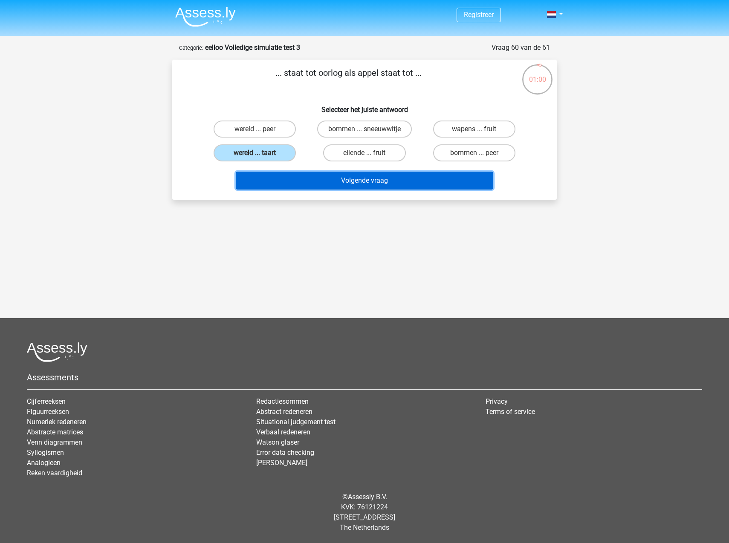
click at [299, 182] on button "Volgende vraag" at bounding box center [365, 181] width 258 height 18
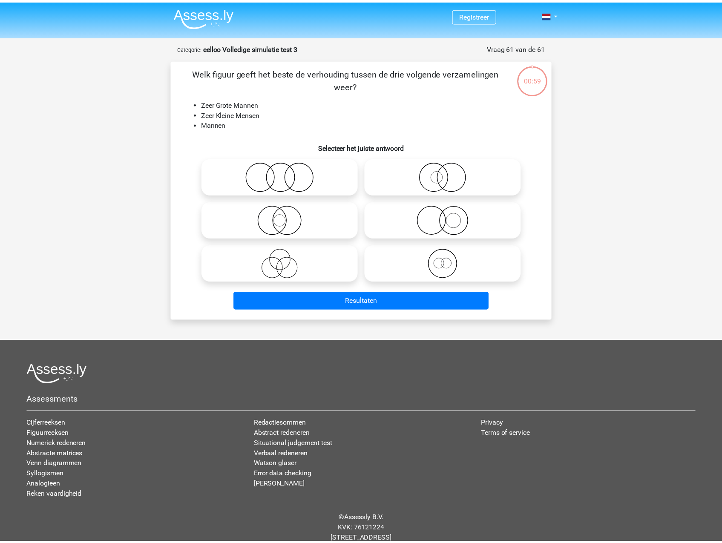
scroll to position [22, 0]
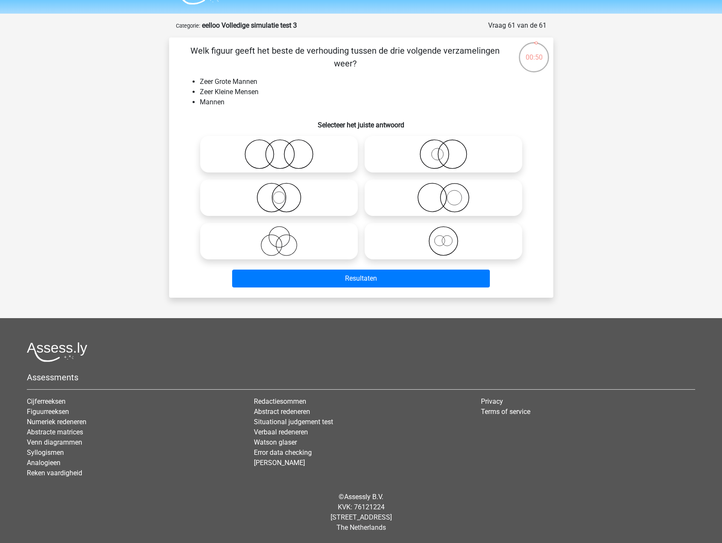
click at [448, 199] on icon at bounding box center [443, 198] width 151 height 30
click at [448, 193] on input "radio" at bounding box center [447, 191] width 6 height 6
radio input "true"
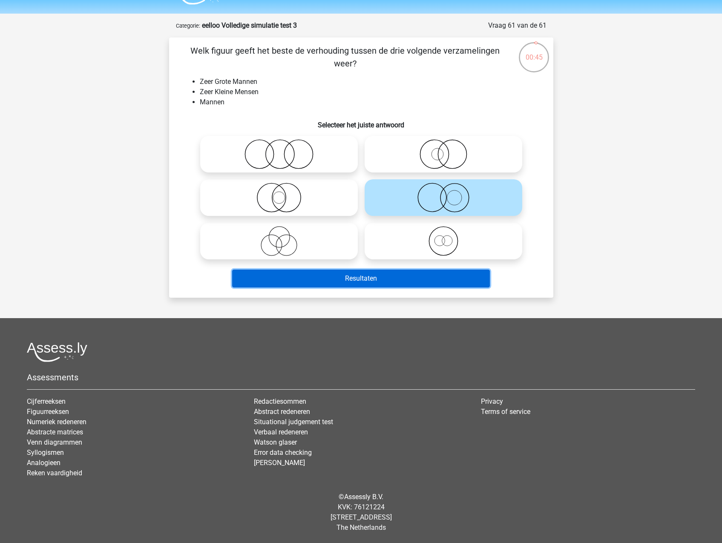
click at [411, 281] on button "Resultaten" at bounding box center [361, 279] width 258 height 18
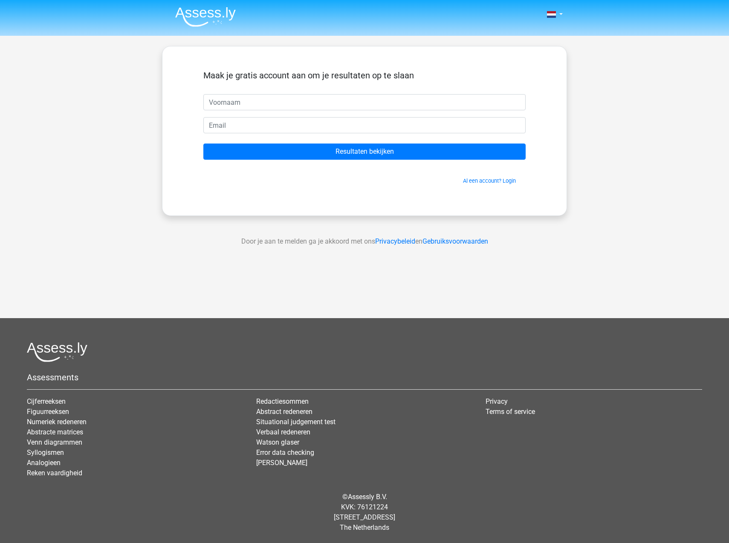
click at [582, 213] on div "Nederlands English" at bounding box center [364, 241] width 729 height 482
click at [255, 104] on input "text" at bounding box center [364, 102] width 322 height 16
type input "Maarten"
click at [230, 124] on input "email" at bounding box center [364, 125] width 322 height 16
type input "maartenhepkema@hotmail.com"
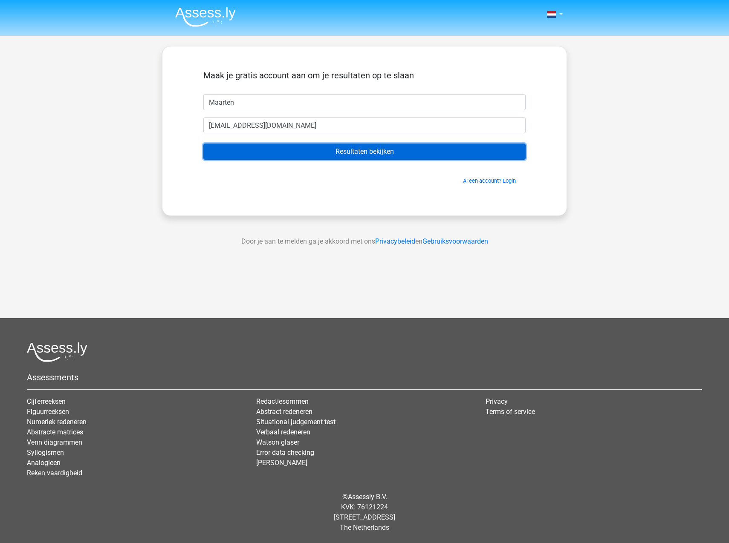
click at [315, 154] on input "Resultaten bekijken" at bounding box center [364, 152] width 322 height 16
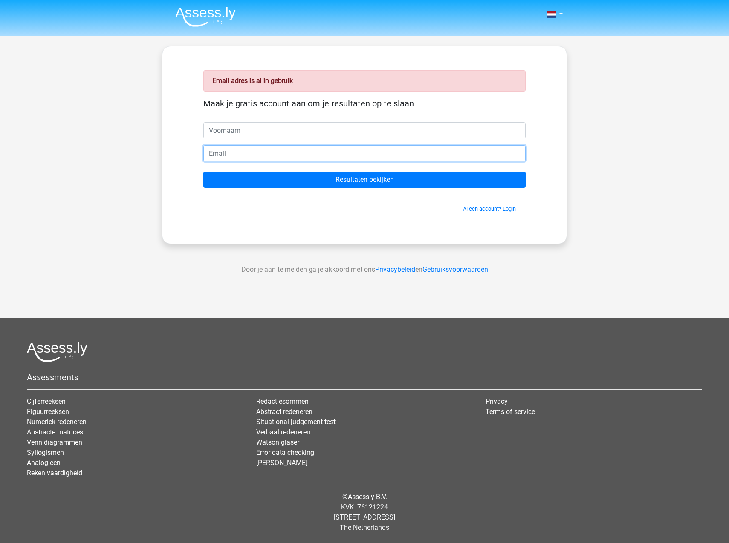
click at [256, 153] on input "email" at bounding box center [364, 153] width 322 height 16
click at [513, 210] on link "Al een account? Login" at bounding box center [489, 209] width 53 height 6
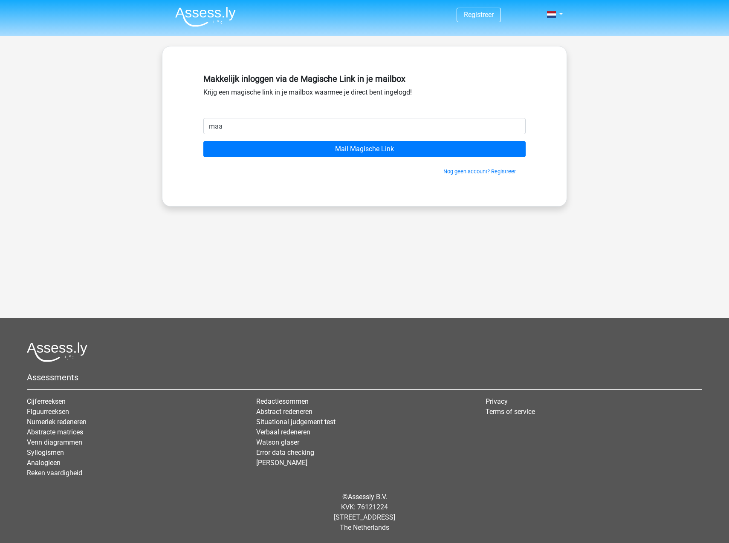
type input "[EMAIL_ADDRESS][DOMAIN_NAME]"
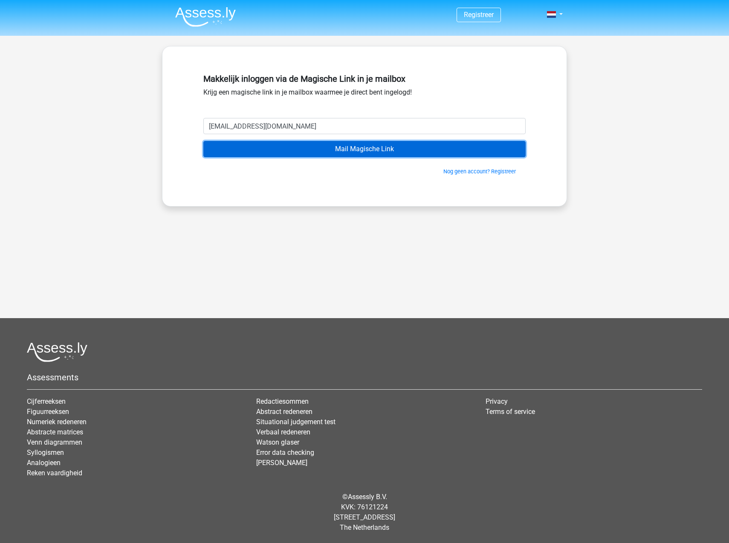
click at [334, 147] on input "Mail Magische Link" at bounding box center [364, 149] width 322 height 16
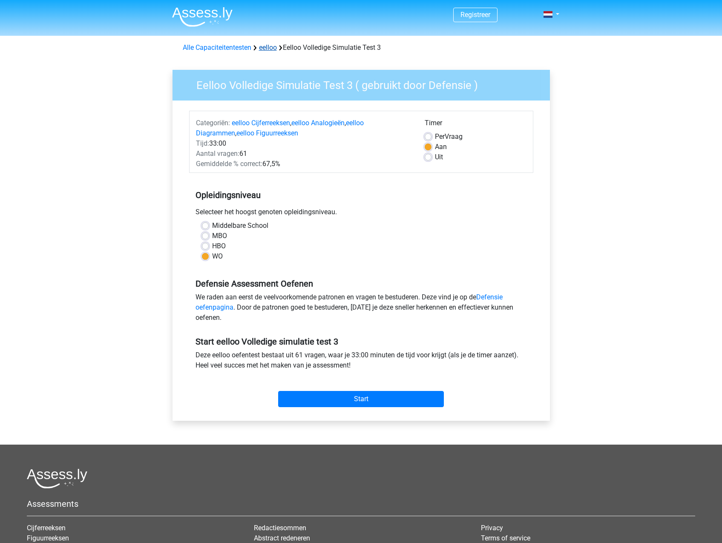
click at [264, 49] on link "eelloo" at bounding box center [268, 47] width 18 height 8
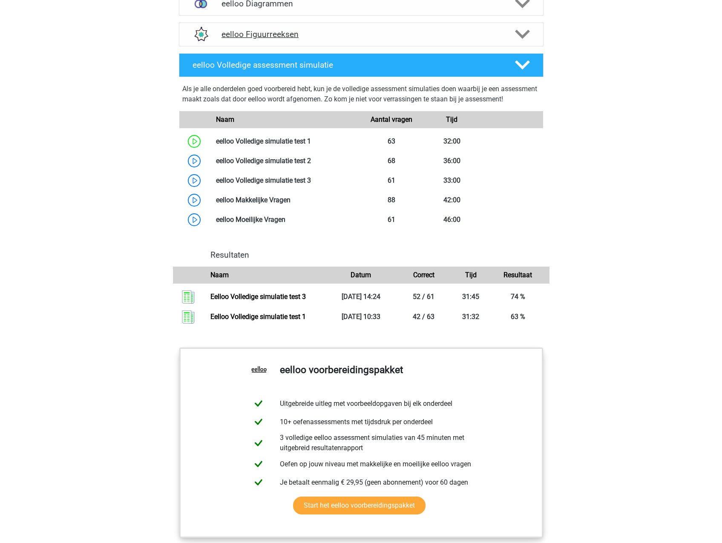
scroll to position [639, 0]
